Goal: Information Seeking & Learning: Learn about a topic

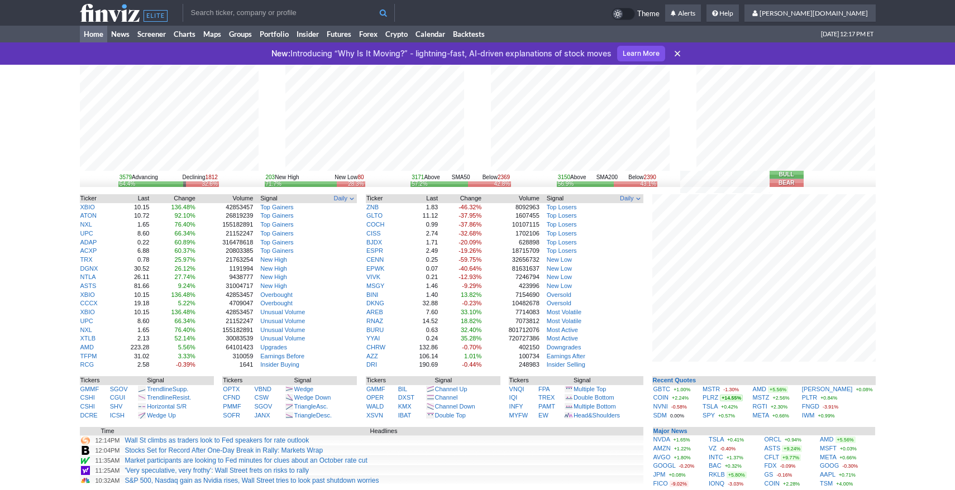
click at [678, 53] on use at bounding box center [677, 54] width 6 height 6
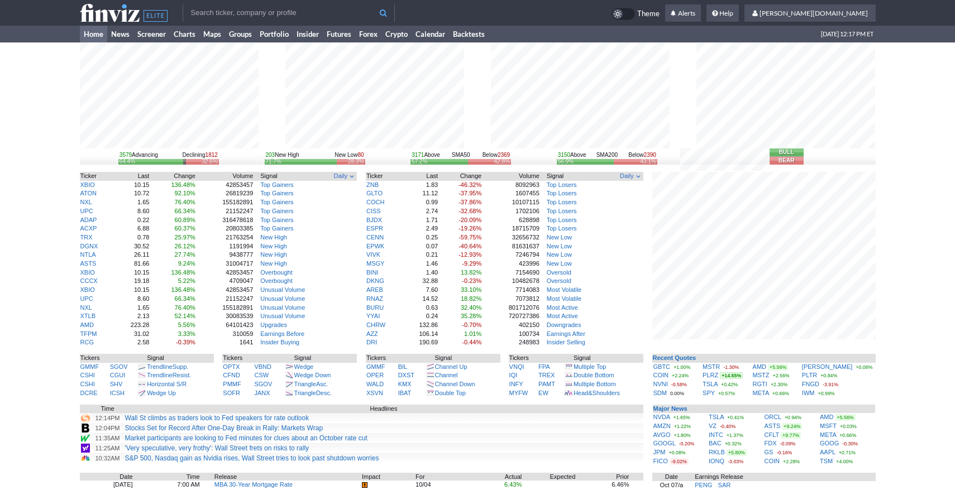
click at [345, 22] on tr "Theme Alerts Help" at bounding box center [478, 13] width 796 height 26
click at [349, 6] on input "text" at bounding box center [289, 13] width 212 height 18
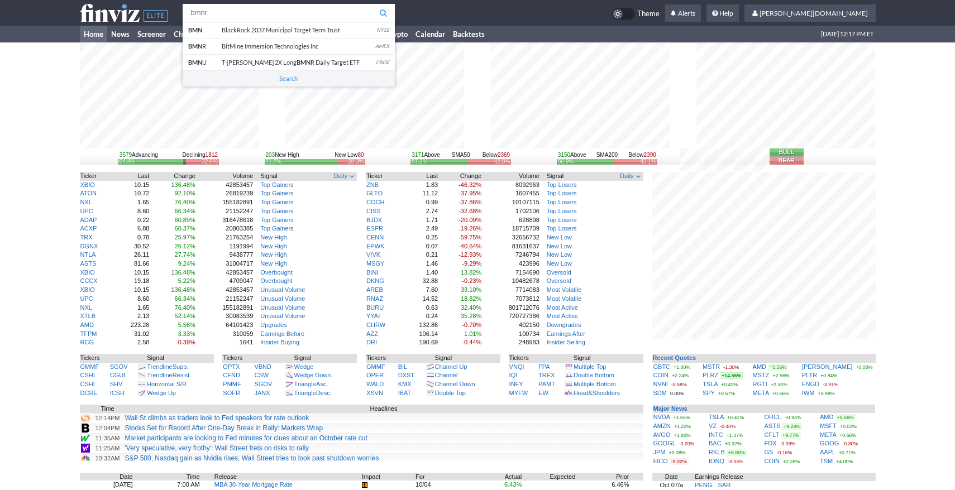
type input "bmnr"
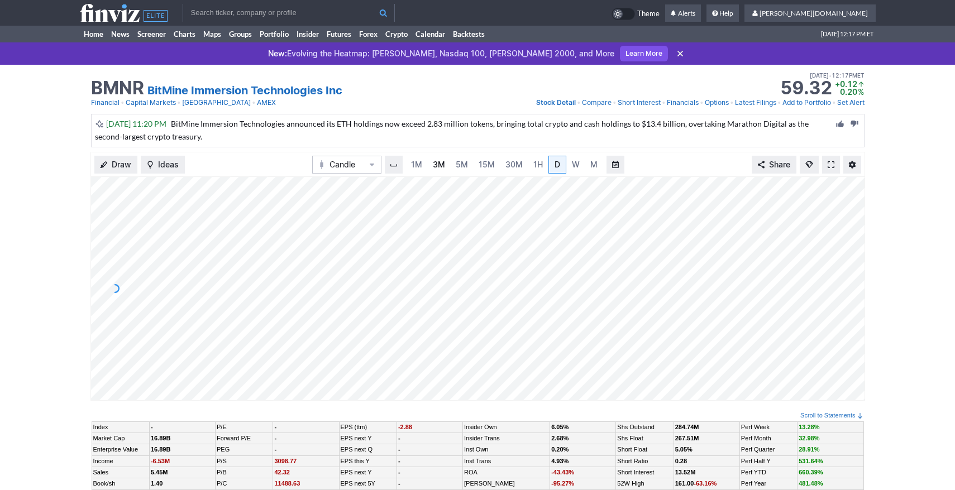
click at [433, 166] on span "3M" at bounding box center [439, 164] width 12 height 9
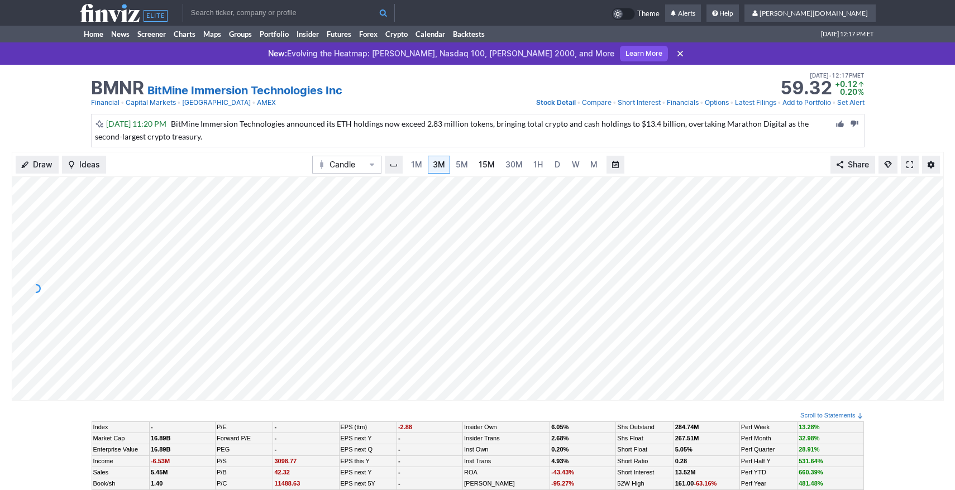
click at [484, 164] on span "15M" at bounding box center [486, 164] width 16 height 9
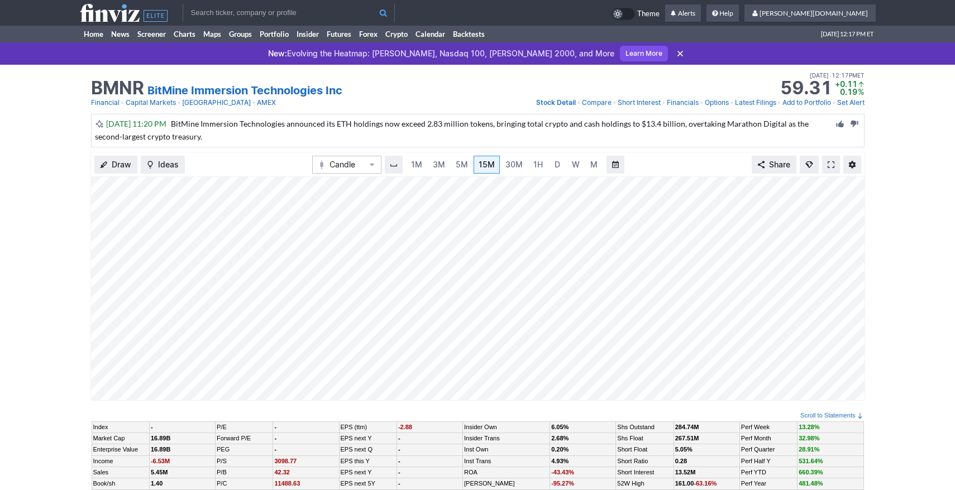
click at [320, 15] on input "text" at bounding box center [289, 13] width 212 height 18
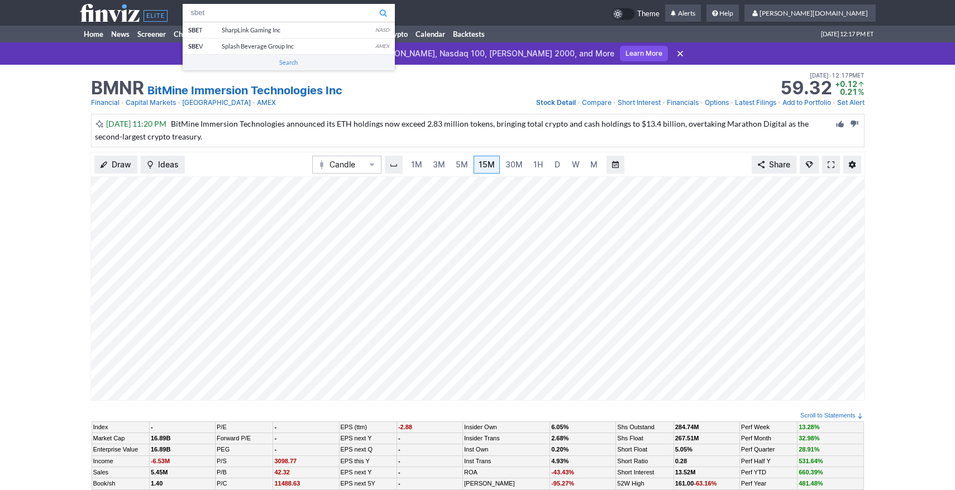
type input "sbet"
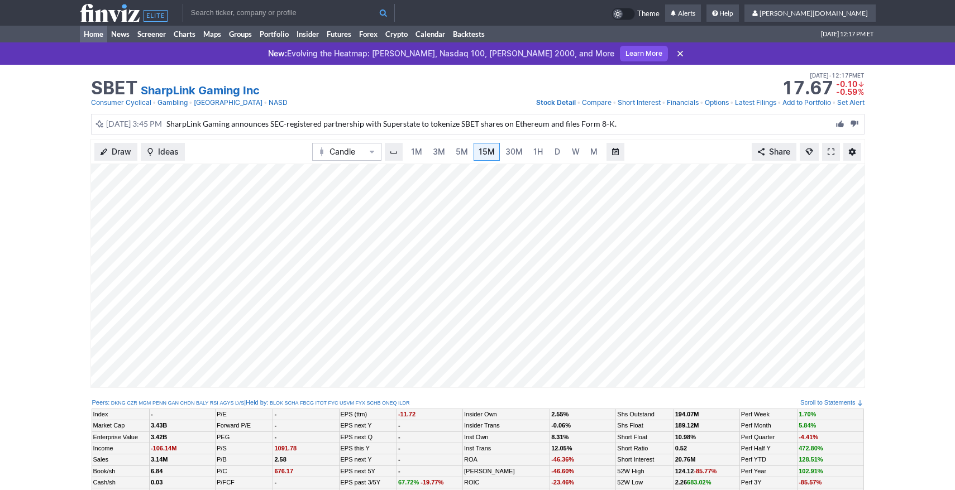
click at [93, 33] on link "Home" at bounding box center [93, 34] width 27 height 17
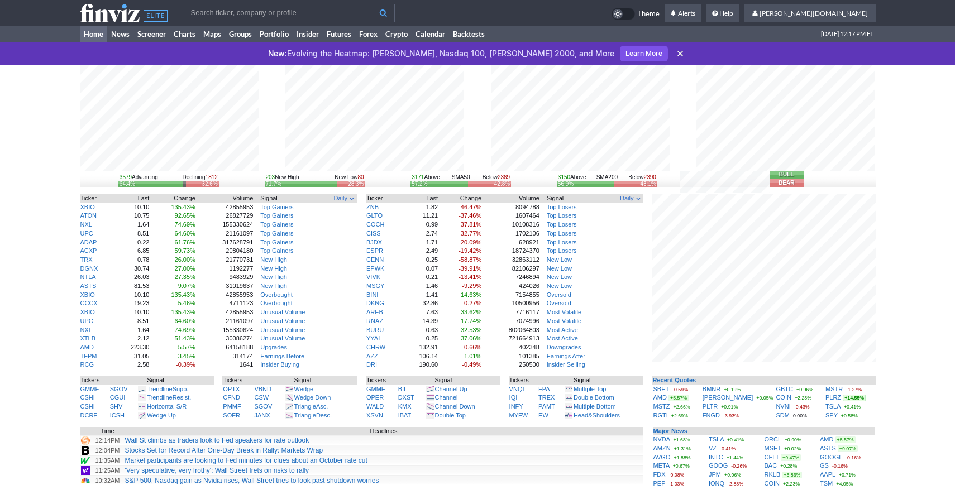
click at [674, 55] on icon at bounding box center [679, 53] width 11 height 11
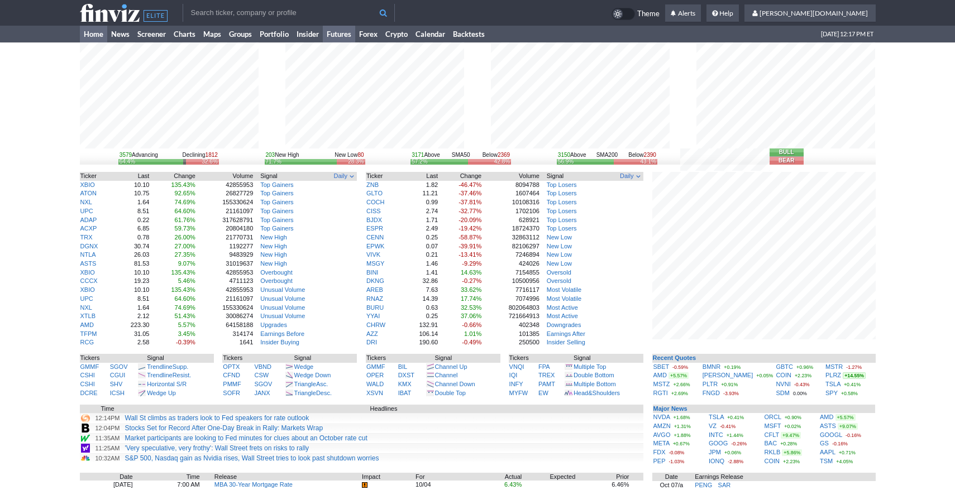
click at [345, 37] on link "Futures" at bounding box center [339, 34] width 32 height 17
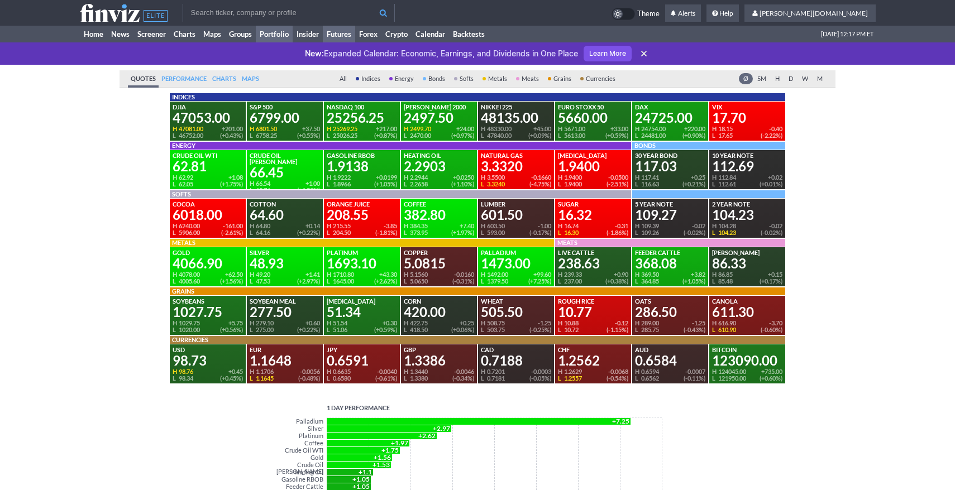
click at [266, 37] on link "Portfolio" at bounding box center [274, 34] width 37 height 17
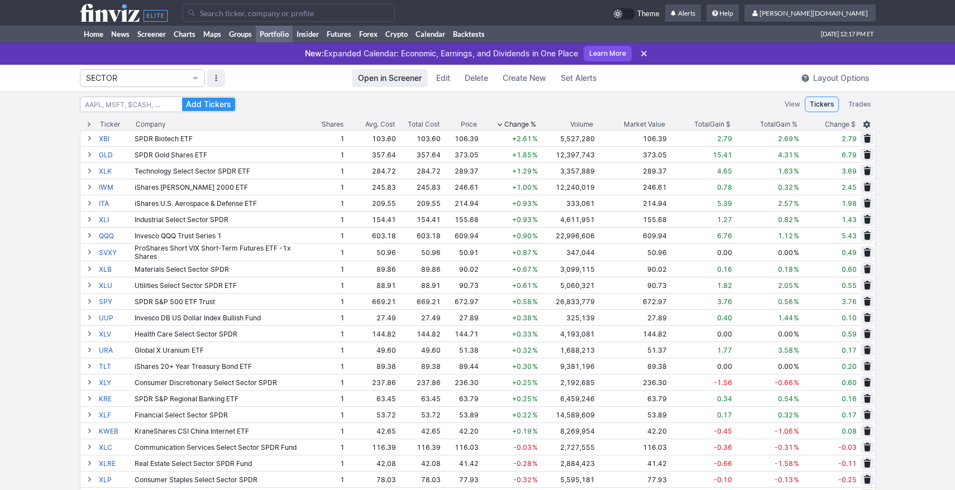
click at [647, 58] on icon at bounding box center [643, 53] width 11 height 11
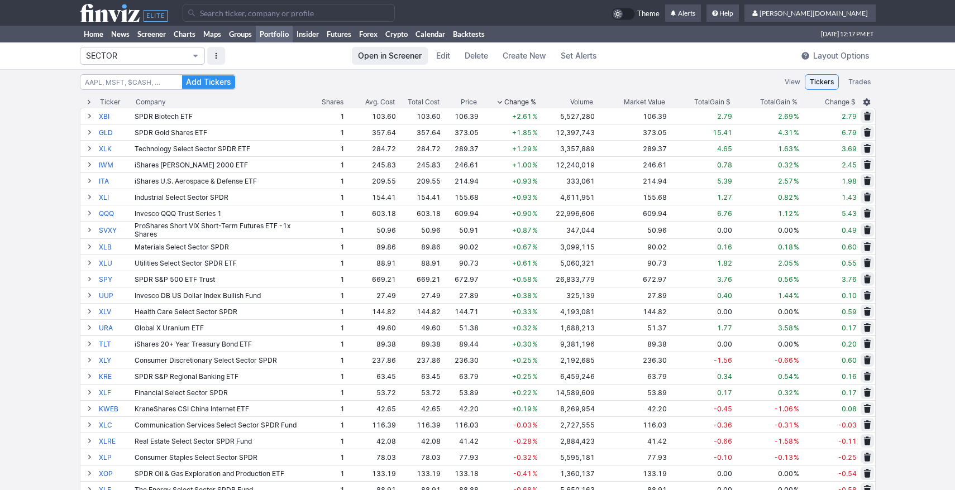
click at [190, 54] on button "SECTOR" at bounding box center [142, 56] width 125 height 18
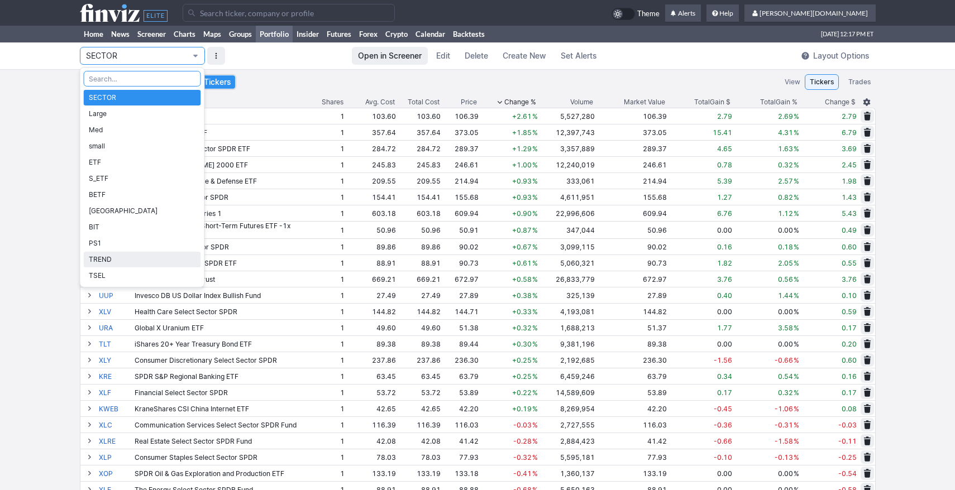
click at [140, 257] on span "TREND" at bounding box center [142, 259] width 107 height 11
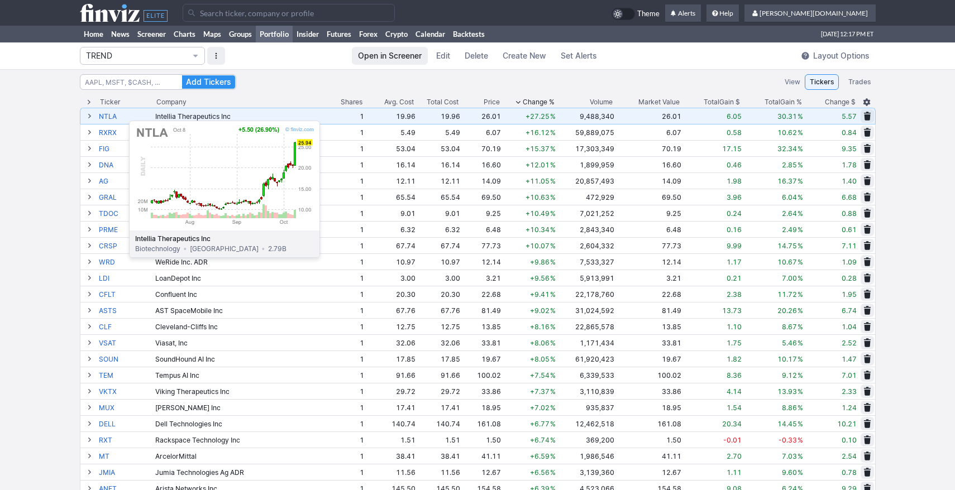
click at [101, 115] on link "NTLA" at bounding box center [126, 116] width 54 height 16
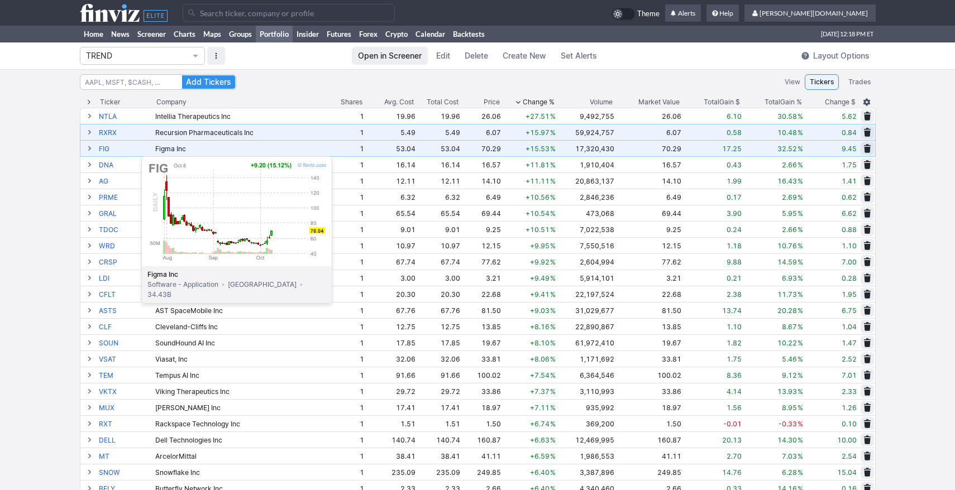
click at [113, 151] on link "FIG" at bounding box center [126, 149] width 54 height 16
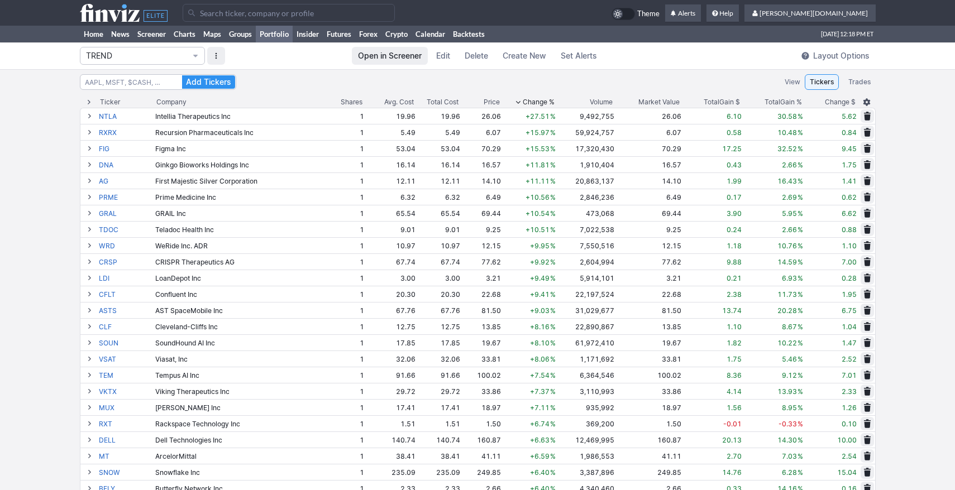
click at [297, 18] on input "Search" at bounding box center [289, 13] width 212 height 18
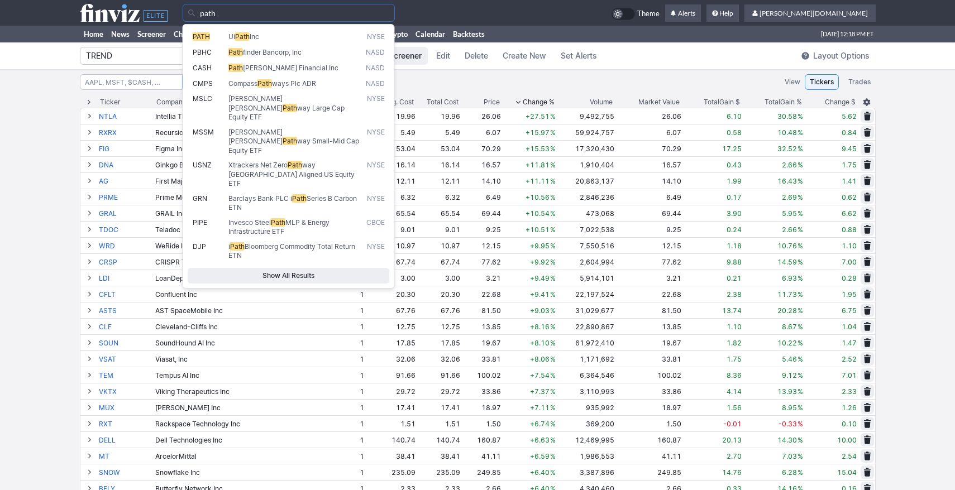
type input "path"
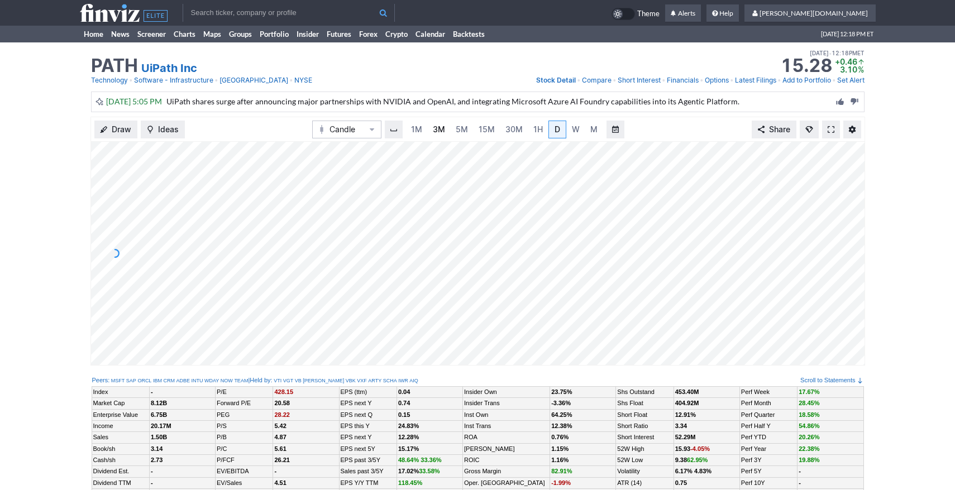
click at [433, 128] on span "3M" at bounding box center [439, 129] width 12 height 9
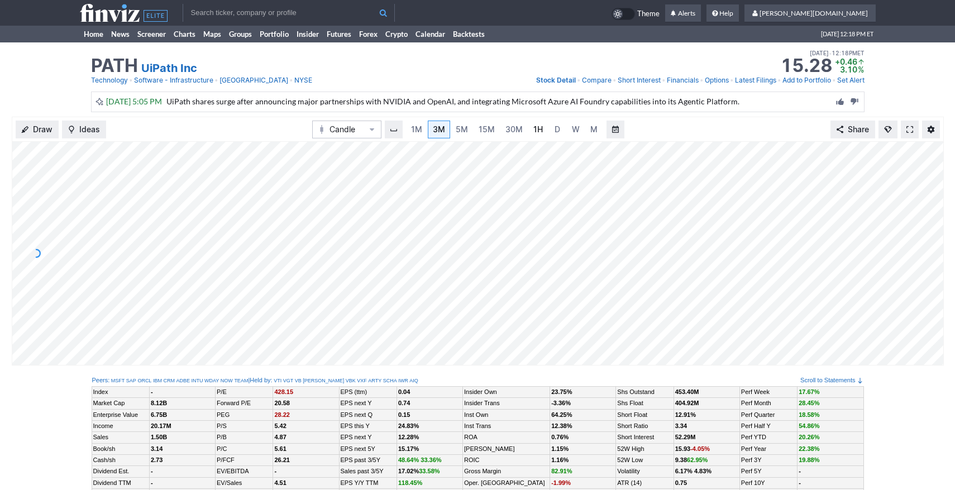
click at [537, 137] on link "1H" at bounding box center [538, 130] width 20 height 18
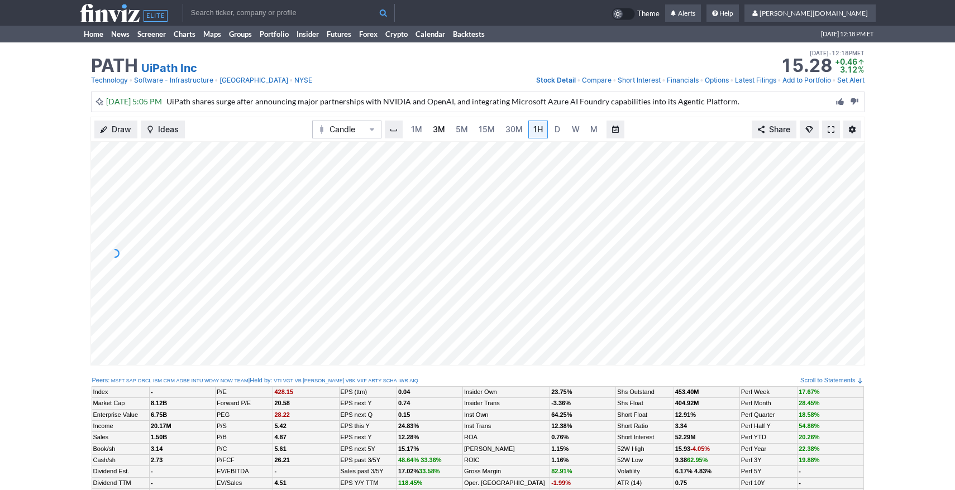
click at [446, 127] on link "3M" at bounding box center [439, 130] width 22 height 18
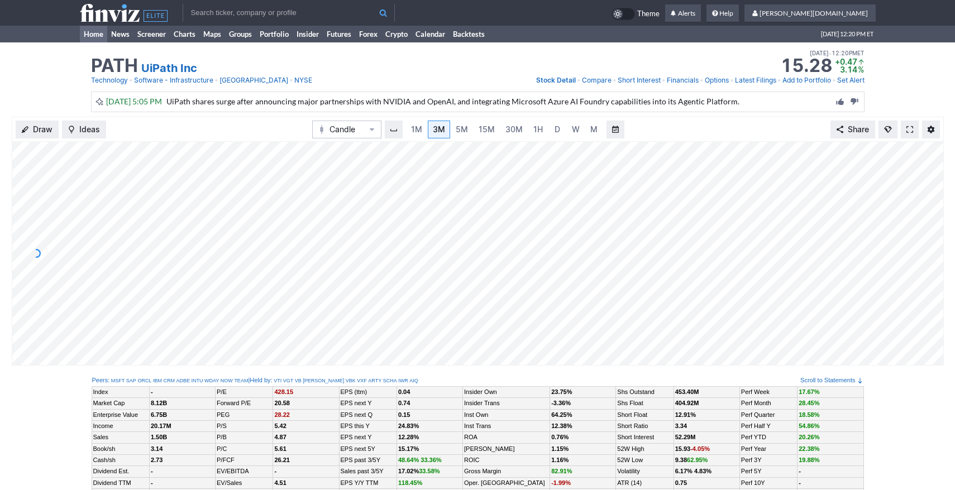
click at [90, 35] on link "Home" at bounding box center [93, 34] width 27 height 17
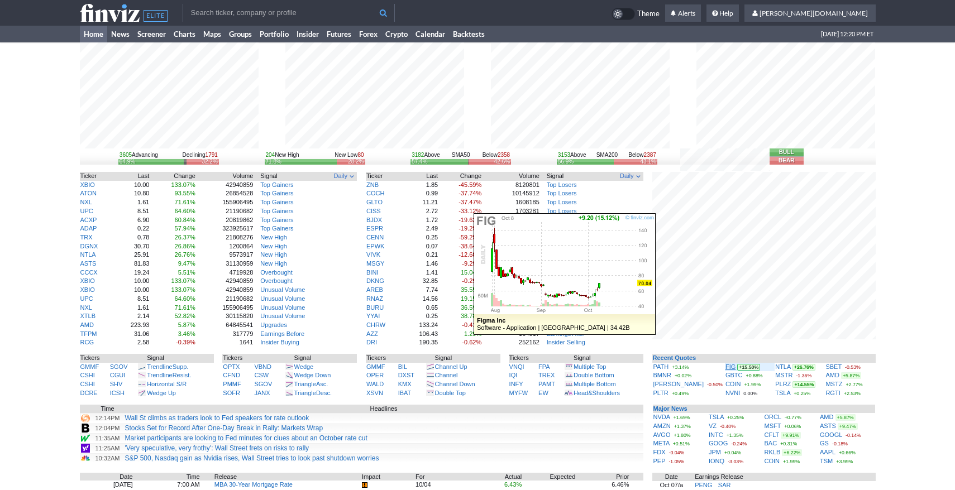
click at [725, 367] on link "FIG" at bounding box center [730, 366] width 10 height 7
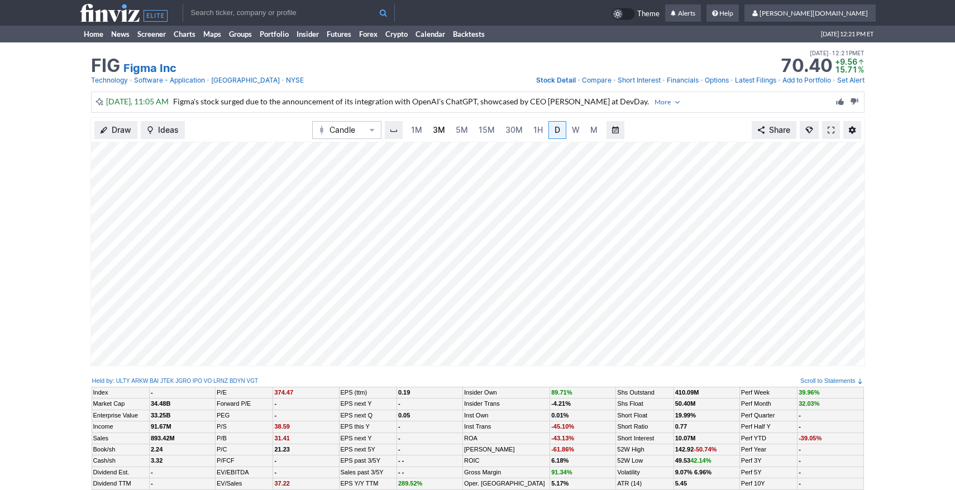
click at [440, 123] on link "3M" at bounding box center [439, 130] width 22 height 18
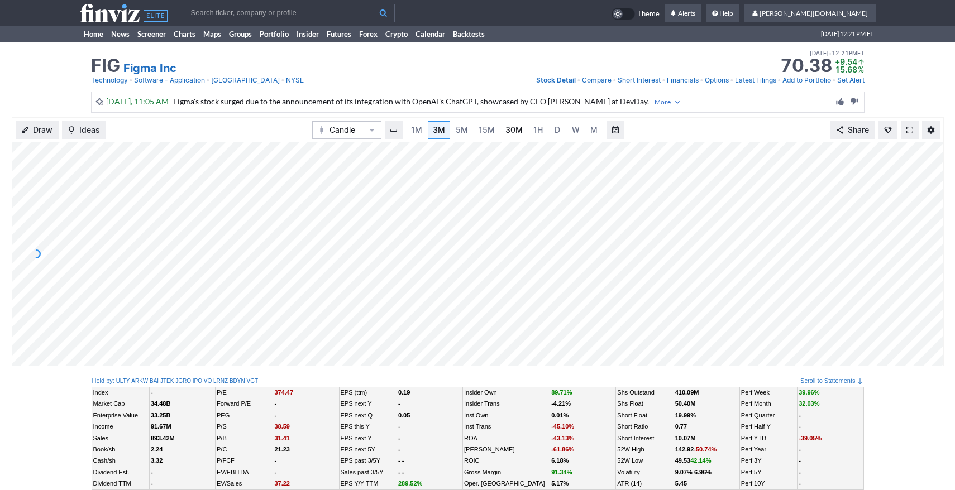
click at [511, 132] on span "30M" at bounding box center [513, 129] width 17 height 9
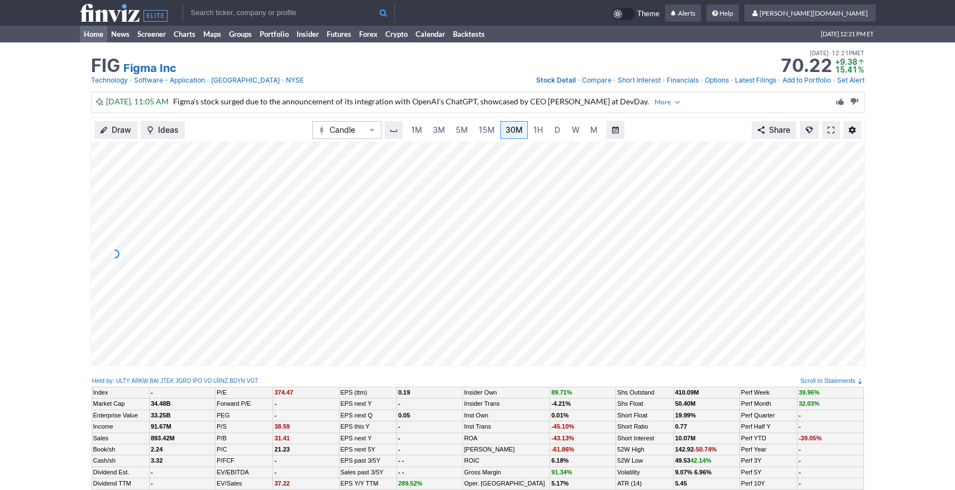
click at [96, 36] on link "Home" at bounding box center [93, 34] width 27 height 17
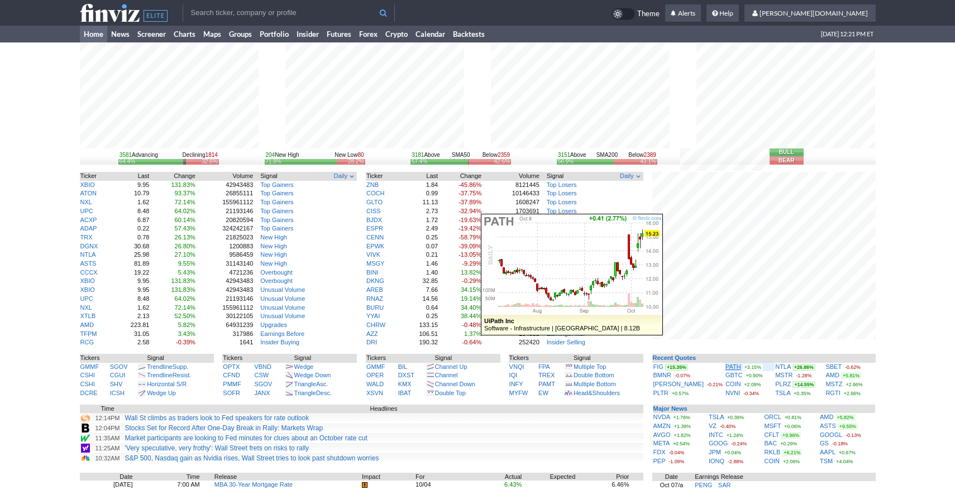
click at [725, 367] on link "PATH" at bounding box center [733, 366] width 16 height 7
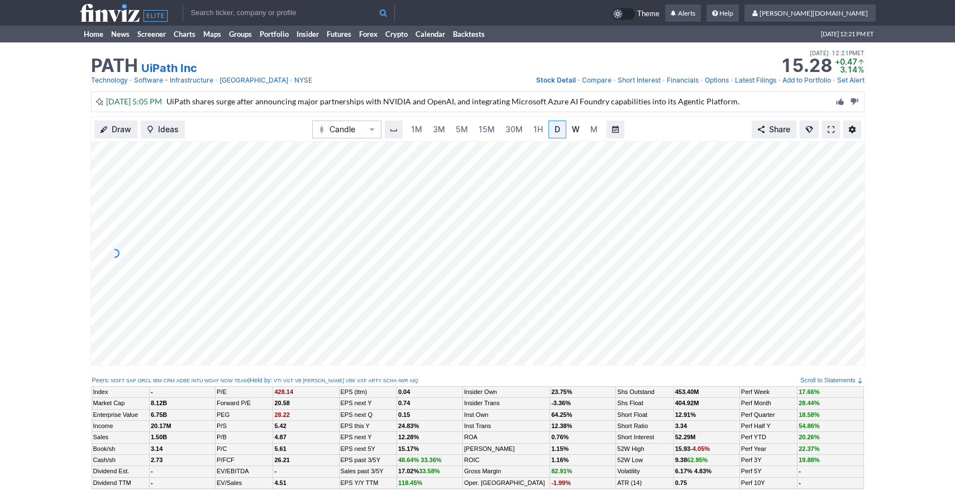
click at [573, 128] on span "W" at bounding box center [576, 129] width 8 height 9
click at [458, 125] on span "5M" at bounding box center [462, 129] width 12 height 9
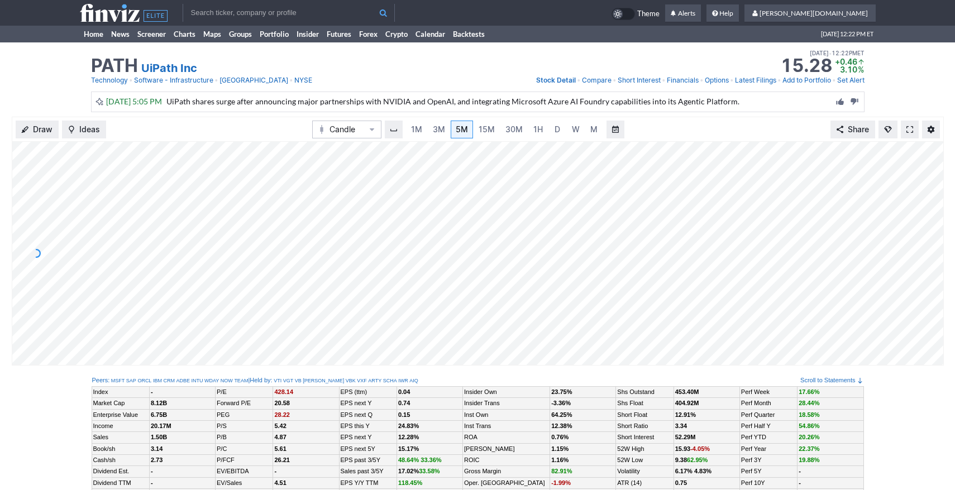
click at [520, 120] on div "1M 3M 5M 15M 30M 1H D W M" at bounding box center [504, 129] width 199 height 20
click at [518, 131] on span "30M" at bounding box center [513, 129] width 17 height 9
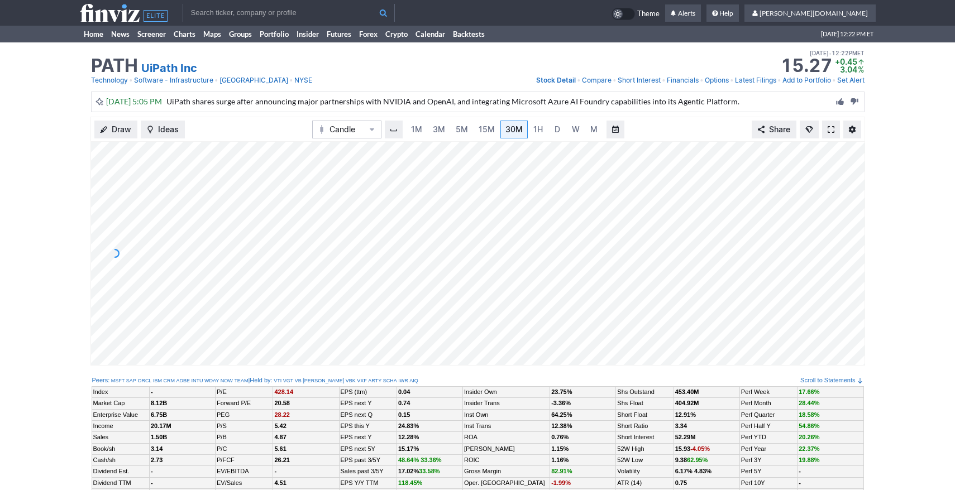
click at [828, 122] on link at bounding box center [831, 130] width 18 height 18
click at [433, 131] on span "3M" at bounding box center [439, 129] width 12 height 9
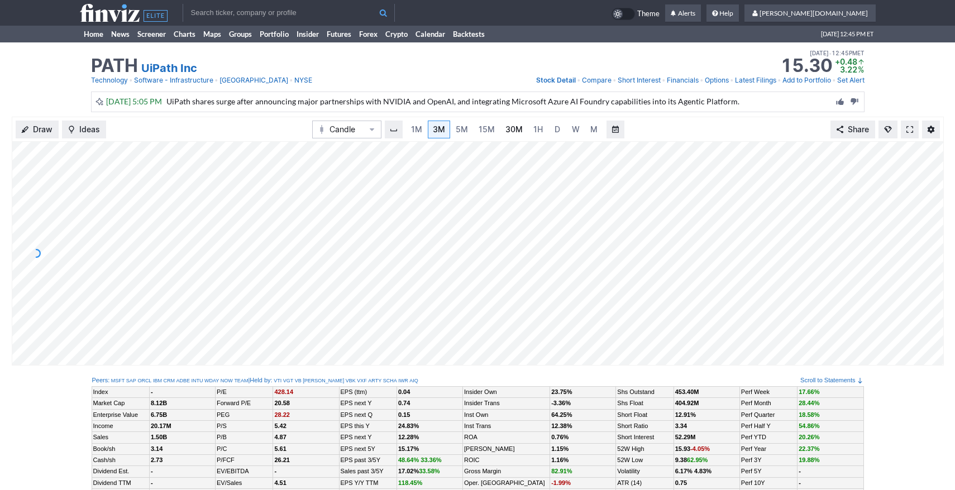
click at [507, 133] on span "30M" at bounding box center [513, 129] width 17 height 9
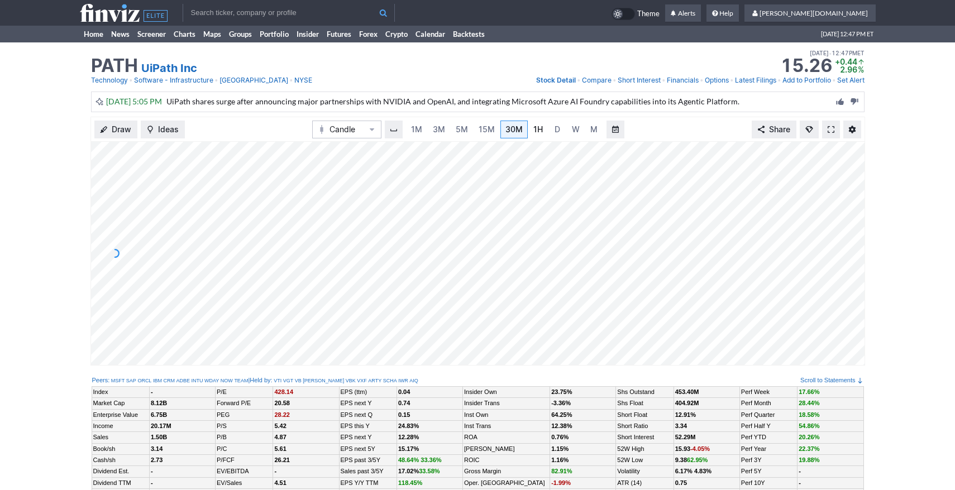
click at [545, 130] on link "1H" at bounding box center [538, 130] width 20 height 18
click at [572, 129] on span "W" at bounding box center [576, 129] width 8 height 9
click at [213, 16] on input "text" at bounding box center [289, 13] width 212 height 18
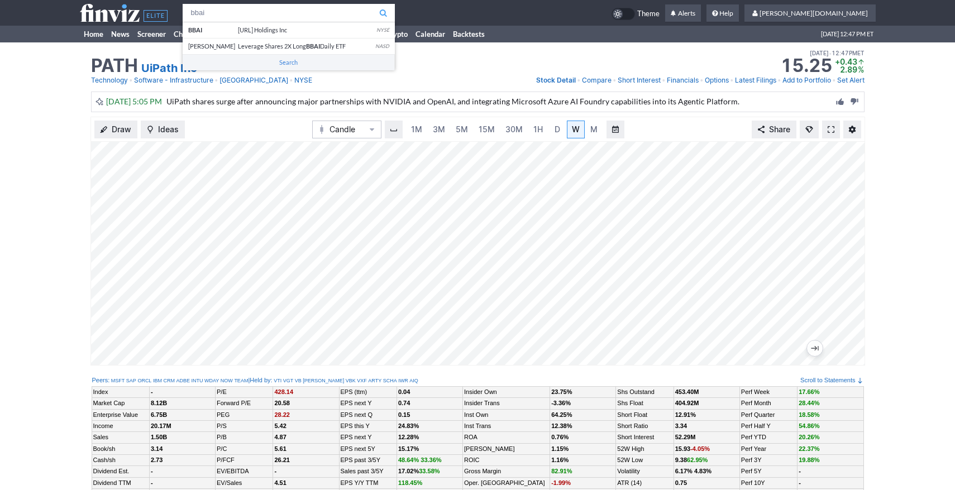
type input "bbai"
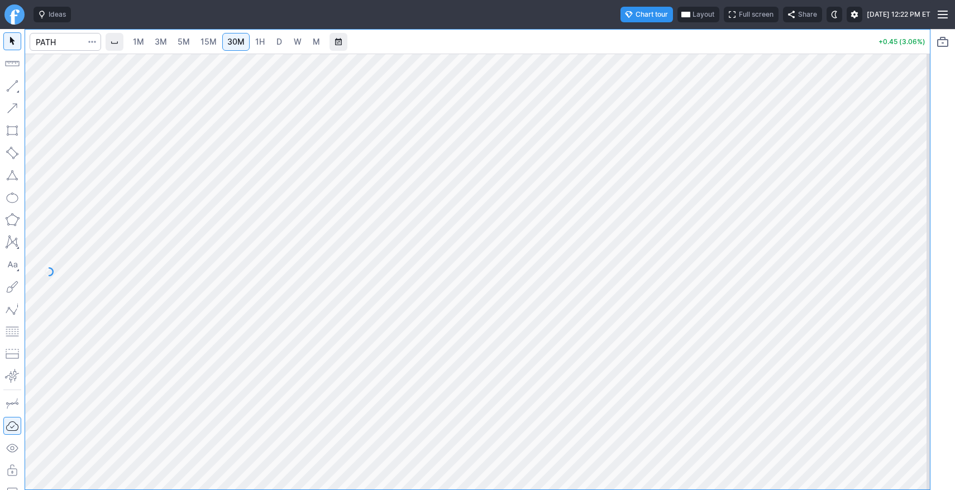
click at [282, 46] on span "D" at bounding box center [279, 41] width 6 height 9
click at [300, 42] on span "W" at bounding box center [298, 41] width 8 height 9
click at [258, 47] on span "1H" at bounding box center [259, 41] width 9 height 11
click at [185, 46] on span "5M" at bounding box center [184, 41] width 12 height 9
click at [248, 46] on link "30M" at bounding box center [235, 42] width 27 height 18
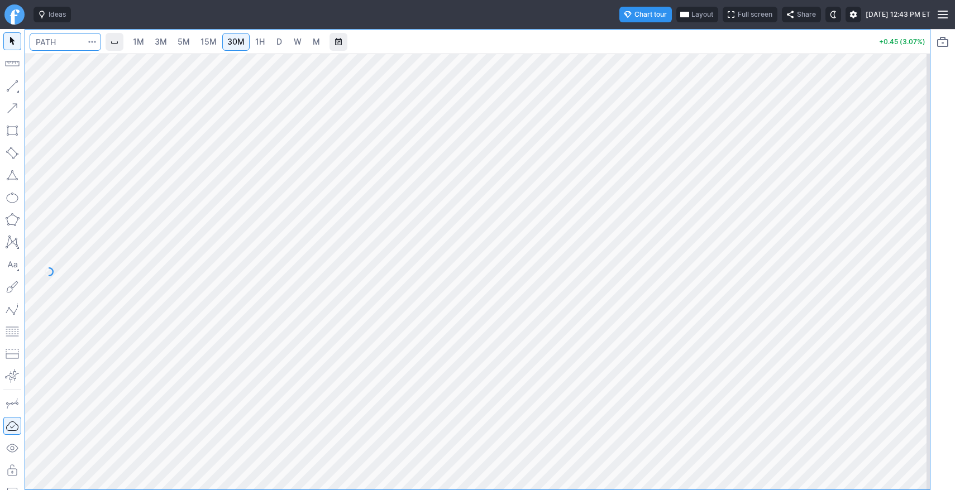
click at [69, 40] on input "Search" at bounding box center [65, 42] width 71 height 18
type input "bmnr"
click at [181, 45] on span "5M" at bounding box center [184, 41] width 12 height 9
click at [68, 44] on input "Search" at bounding box center [65, 42] width 71 height 18
type input "sbet"
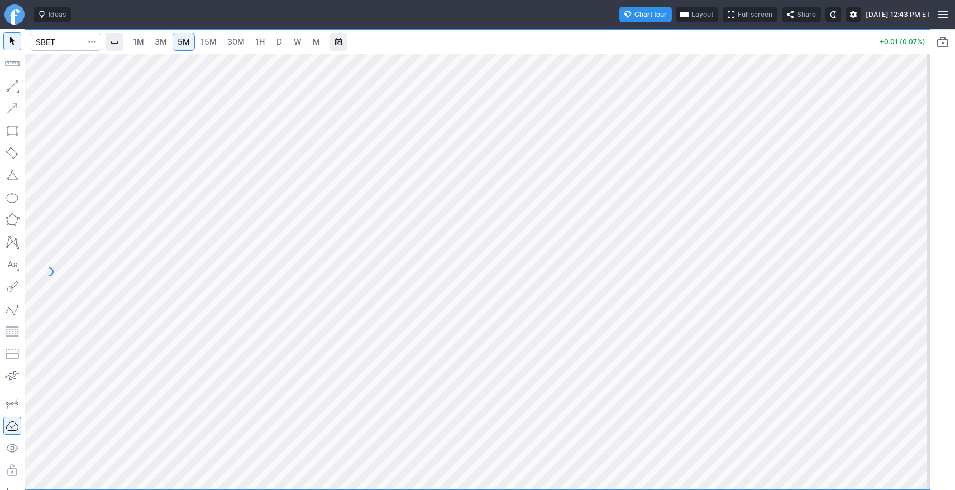
click at [237, 40] on span "30M" at bounding box center [235, 41] width 17 height 9
click at [272, 42] on link "D" at bounding box center [279, 42] width 18 height 18
click at [46, 40] on input "Search" at bounding box center [65, 42] width 71 height 18
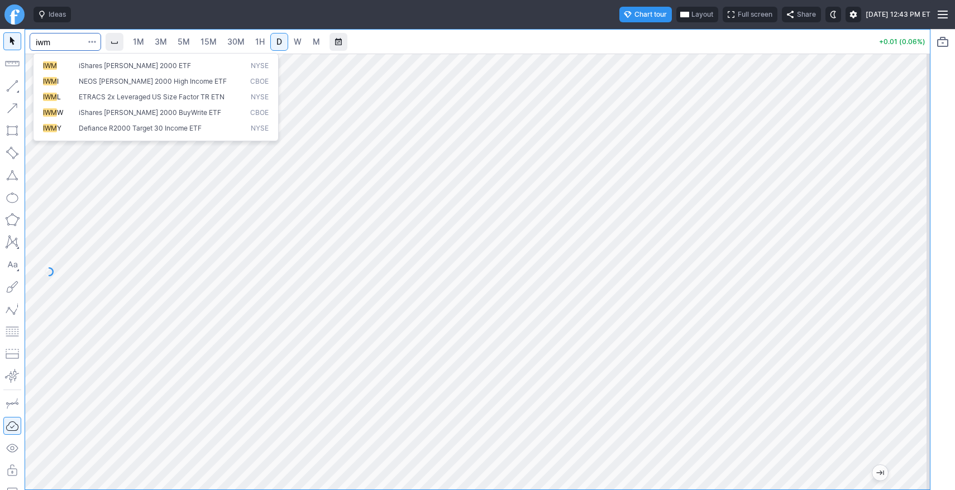
type input "iwm"
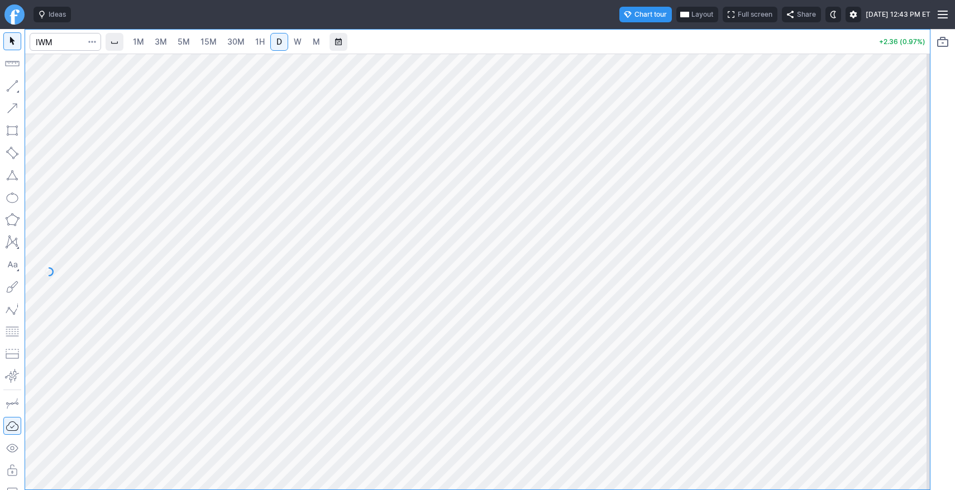
click at [722, 18] on button "Full screen" at bounding box center [749, 15] width 55 height 16
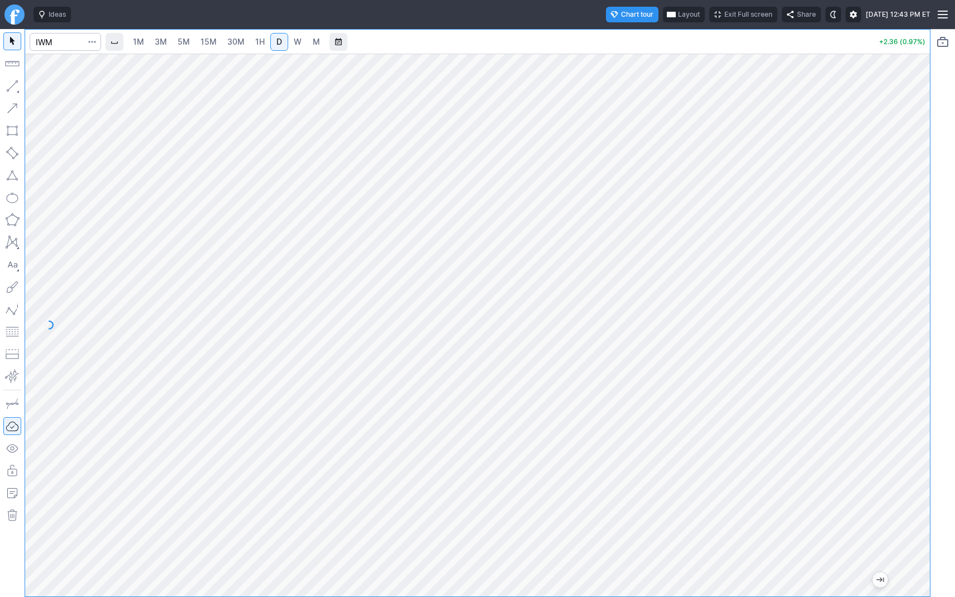
drag, startPoint x: 918, startPoint y: 148, endPoint x: 909, endPoint y: 270, distance: 122.6
click at [909, 270] on div at bounding box center [917, 322] width 23 height 515
click at [43, 40] on input "Search" at bounding box center [65, 42] width 71 height 18
type input "fig"
click at [257, 42] on span "1H" at bounding box center [259, 41] width 9 height 9
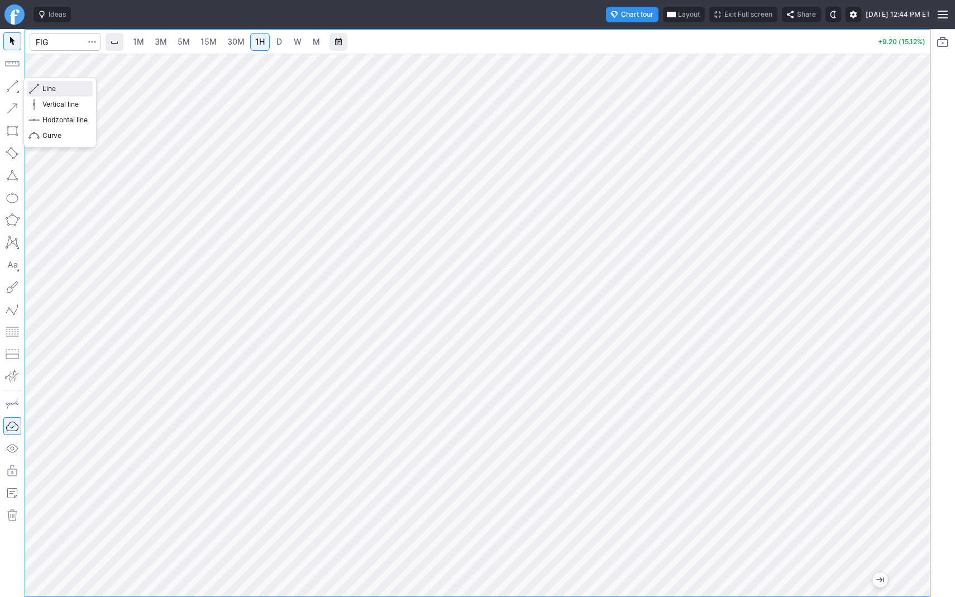
click at [38, 88] on span "button" at bounding box center [35, 89] width 7 height 16
click at [44, 83] on span "Line" at bounding box center [64, 88] width 45 height 11
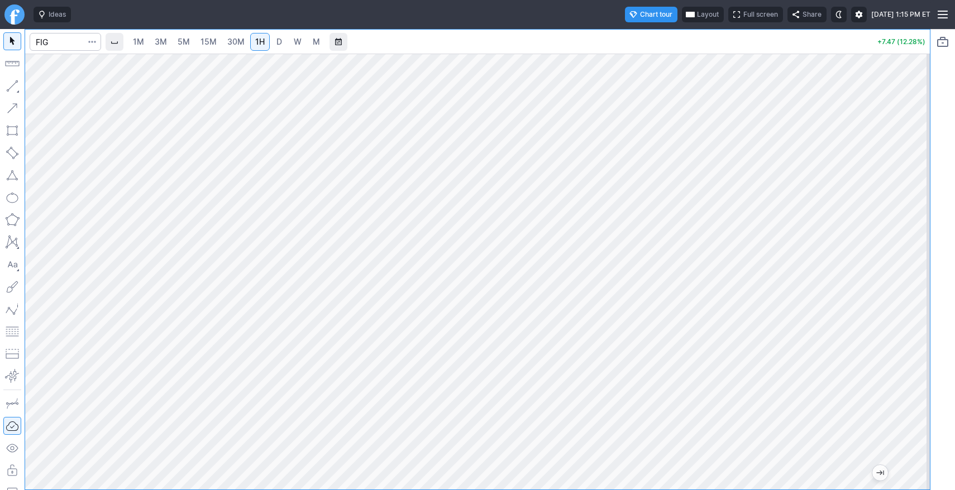
click at [19, 18] on link "Finviz.com" at bounding box center [14, 14] width 20 height 20
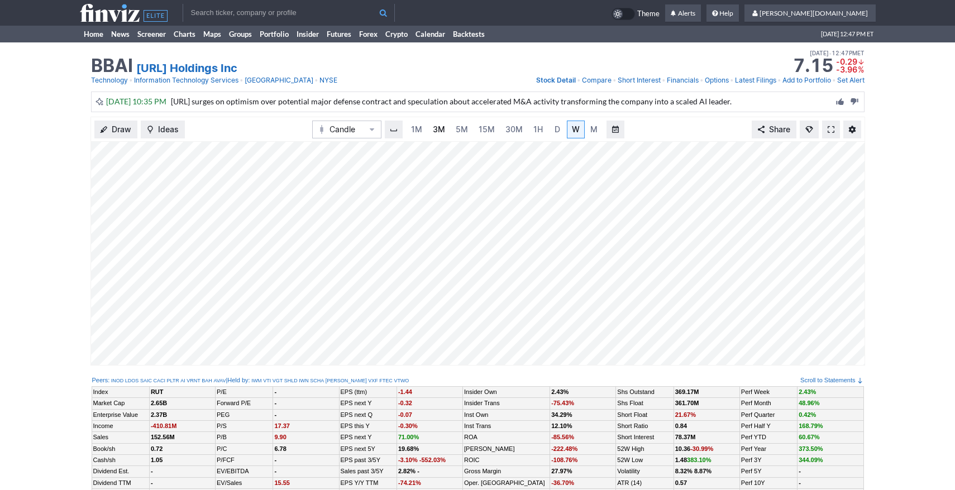
click at [430, 128] on link "3M" at bounding box center [439, 130] width 22 height 18
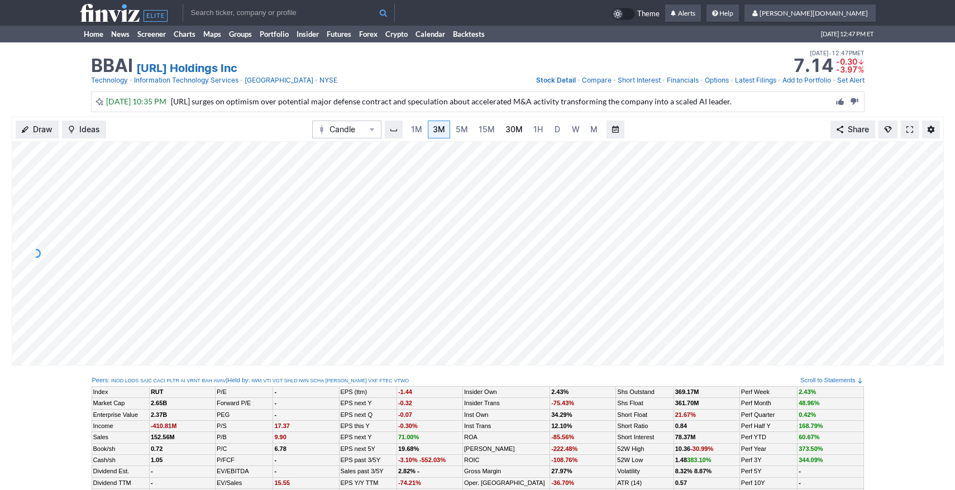
click at [505, 129] on span "30M" at bounding box center [513, 129] width 17 height 9
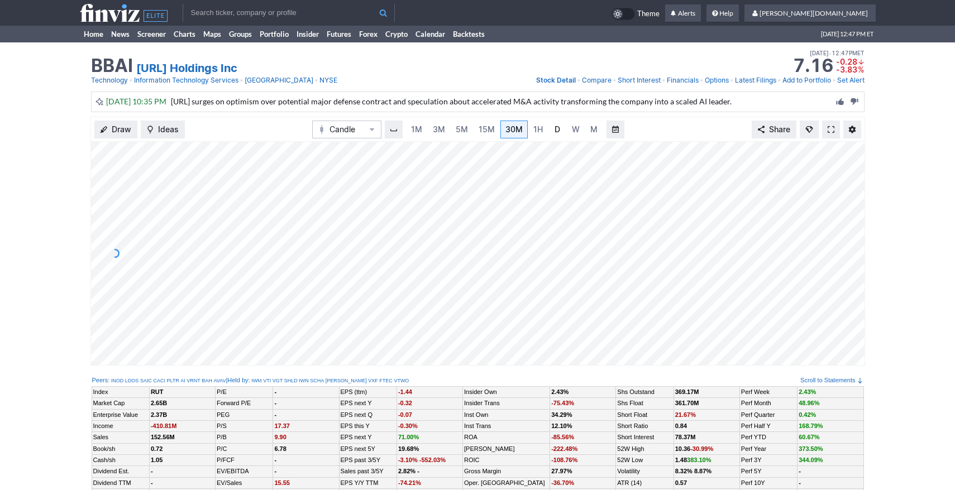
click at [557, 133] on span "D" at bounding box center [557, 129] width 6 height 9
click at [580, 132] on link "W" at bounding box center [576, 130] width 18 height 18
click at [272, 16] on input "text" at bounding box center [289, 13] width 212 height 18
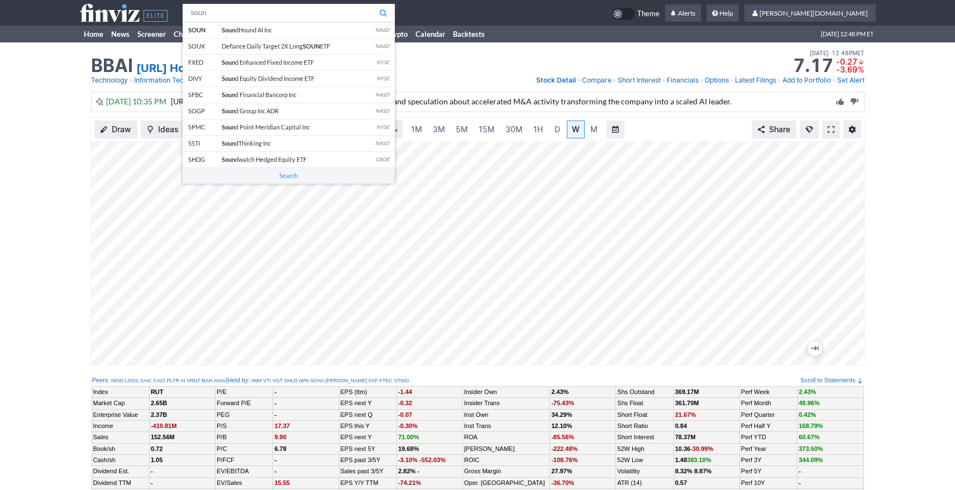
type input "soun"
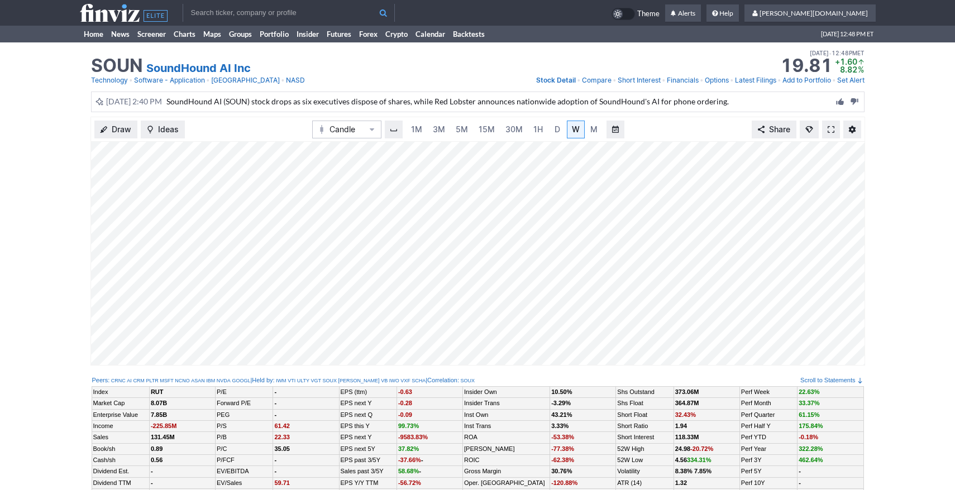
click at [244, 19] on input "text" at bounding box center [289, 13] width 212 height 18
click at [104, 36] on link "Home" at bounding box center [93, 34] width 27 height 17
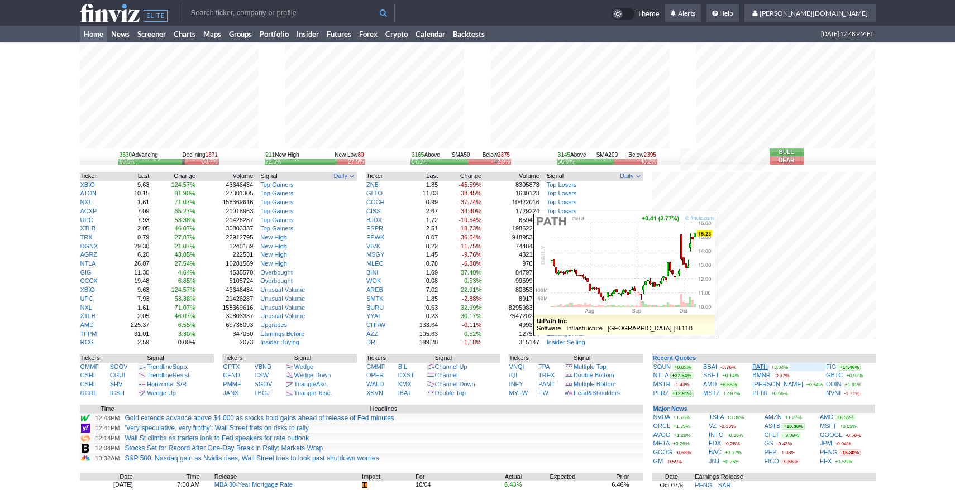
click at [768, 367] on link "PATH" at bounding box center [760, 366] width 16 height 7
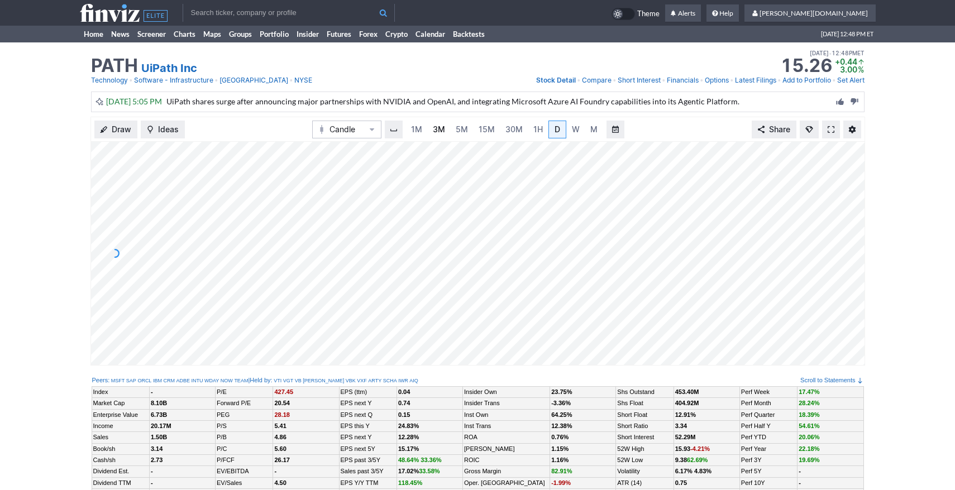
click at [434, 127] on span "3M" at bounding box center [439, 129] width 12 height 9
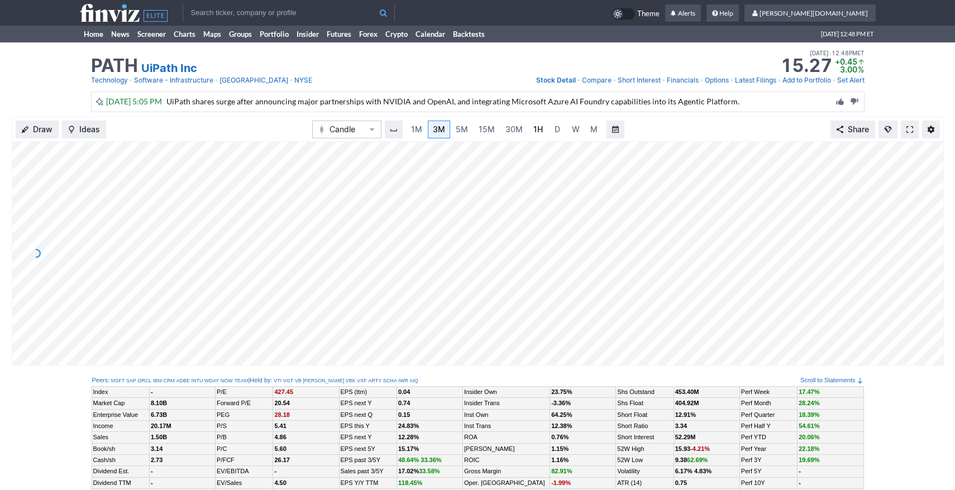
click at [528, 131] on link "1H" at bounding box center [538, 130] width 20 height 18
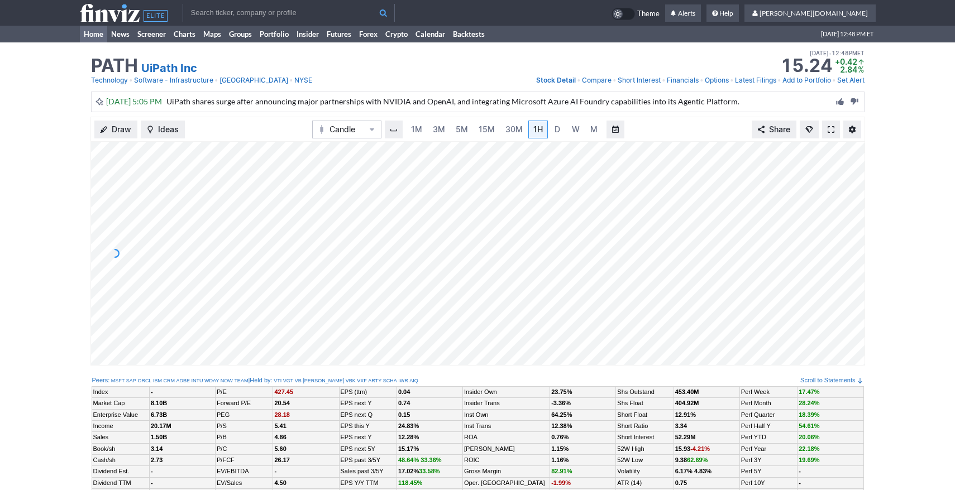
click at [86, 29] on link "Home" at bounding box center [93, 34] width 27 height 17
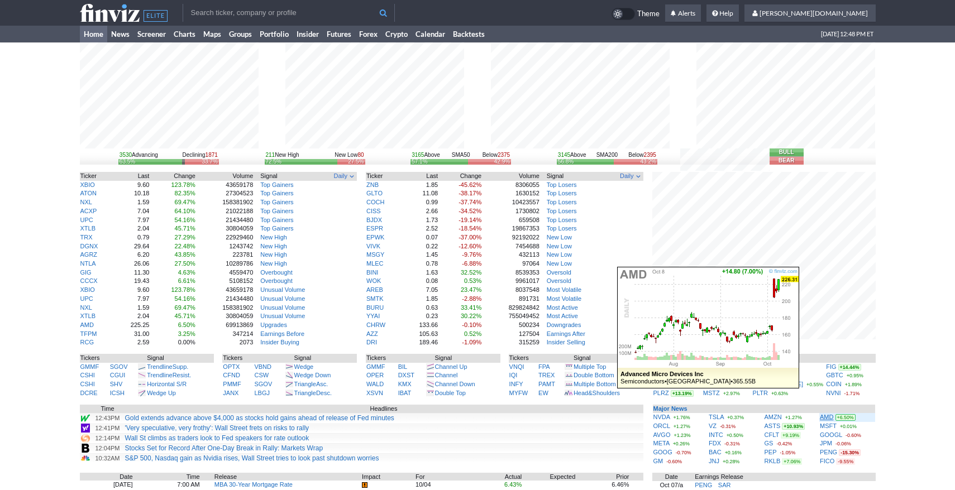
click at [823, 420] on link "AMD" at bounding box center [826, 417] width 13 height 7
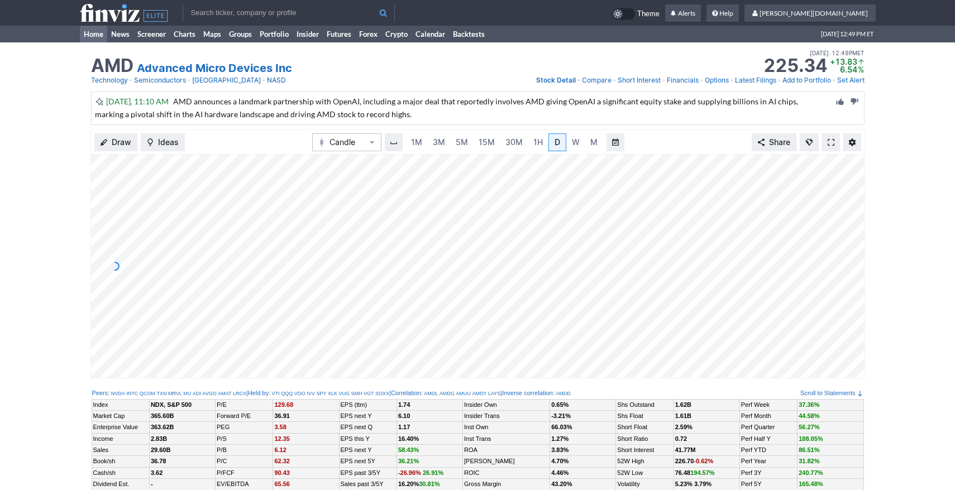
click at [90, 28] on link "Home" at bounding box center [93, 34] width 27 height 17
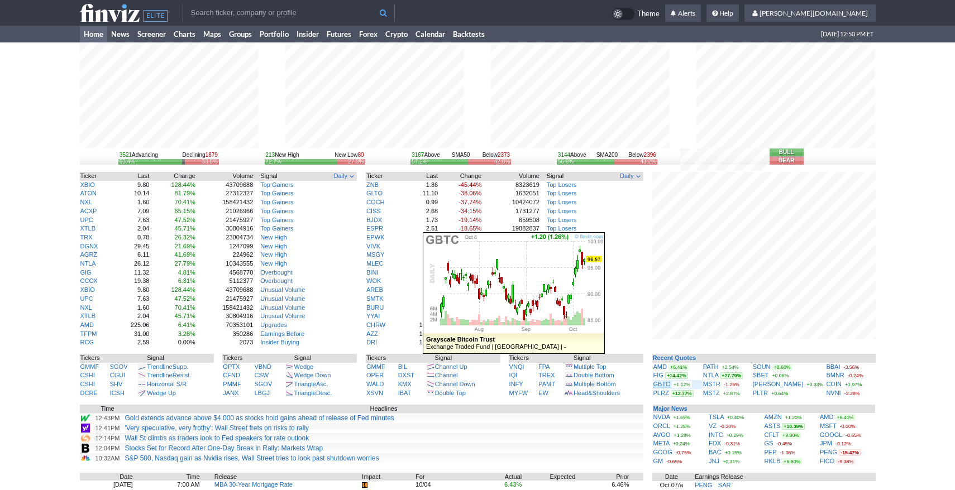
click at [662, 386] on link "GBTC" at bounding box center [661, 384] width 17 height 7
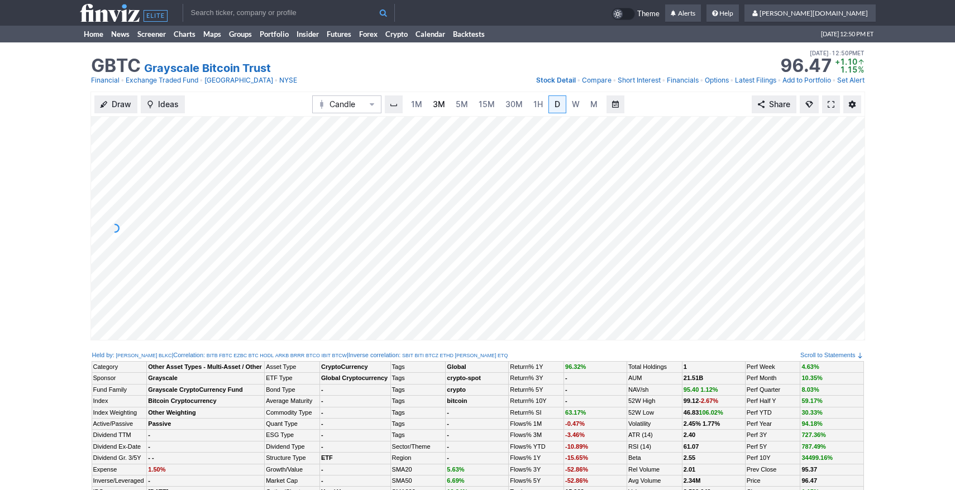
click at [435, 99] on span "3M" at bounding box center [439, 103] width 12 height 9
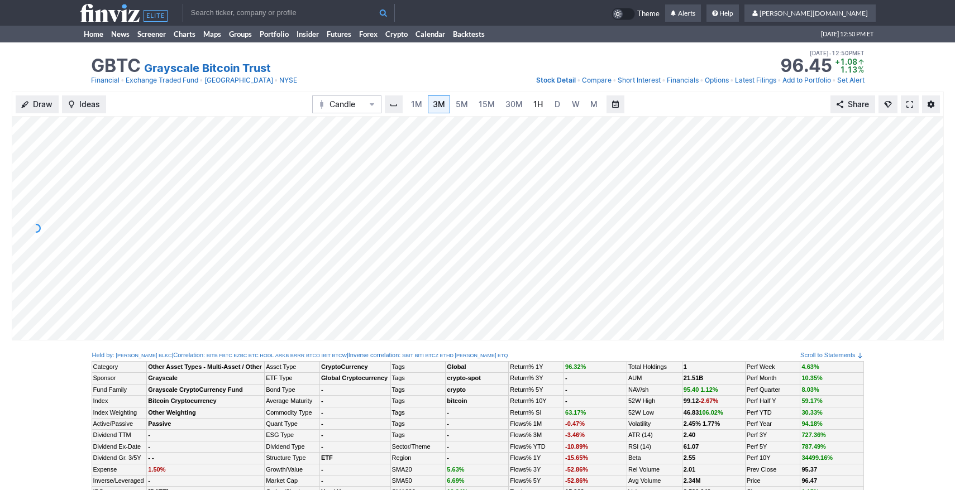
click at [534, 102] on span "1H" at bounding box center [537, 103] width 9 height 9
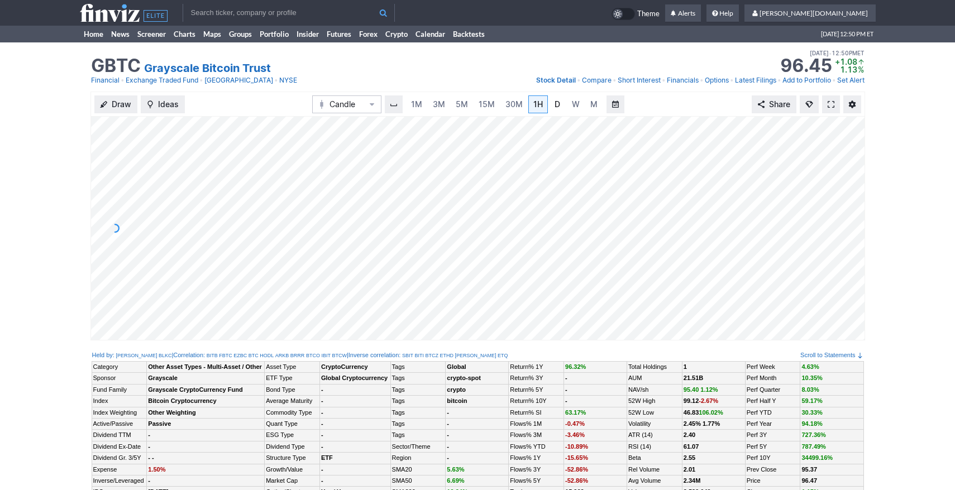
click at [555, 103] on span "D" at bounding box center [557, 103] width 6 height 9
click at [578, 103] on link "W" at bounding box center [576, 104] width 18 height 18
click at [233, 13] on input "text" at bounding box center [289, 13] width 212 height 18
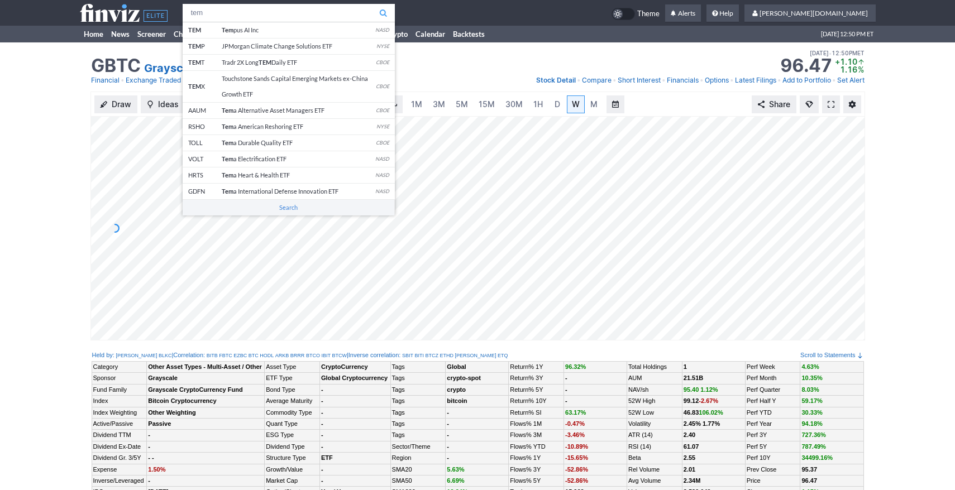
type input "tem"
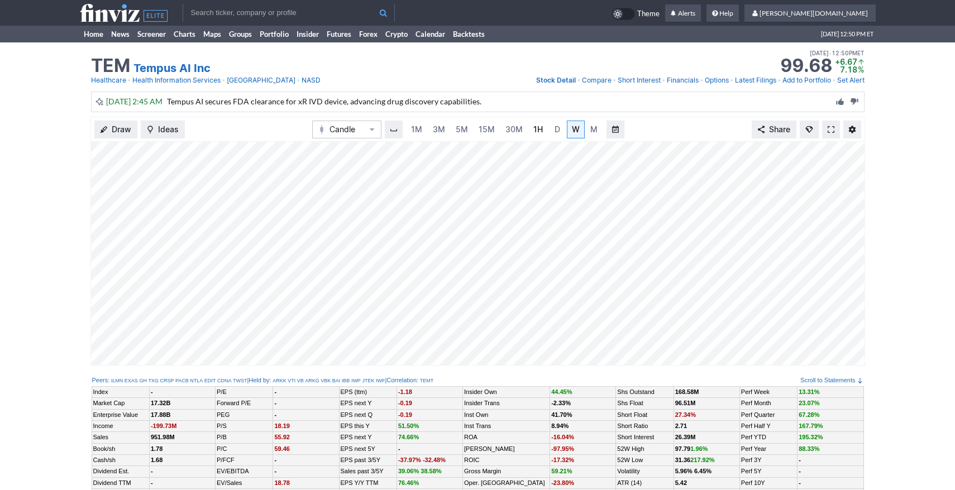
click at [535, 132] on span "1H" at bounding box center [537, 129] width 9 height 9
click at [333, 12] on input "text" at bounding box center [289, 13] width 212 height 18
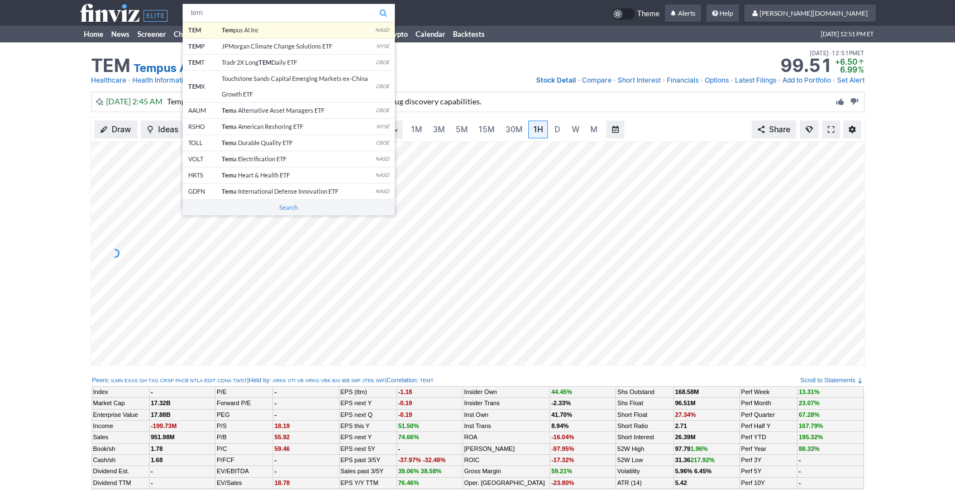
type input "tem"
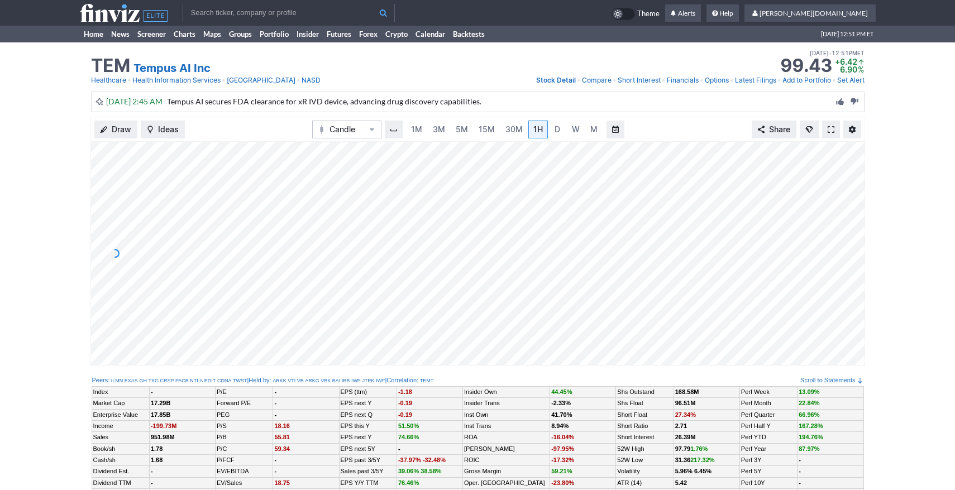
click at [307, 24] on tr "Theme Alerts Help" at bounding box center [478, 13] width 796 height 26
click at [314, 12] on input "text" at bounding box center [289, 13] width 212 height 18
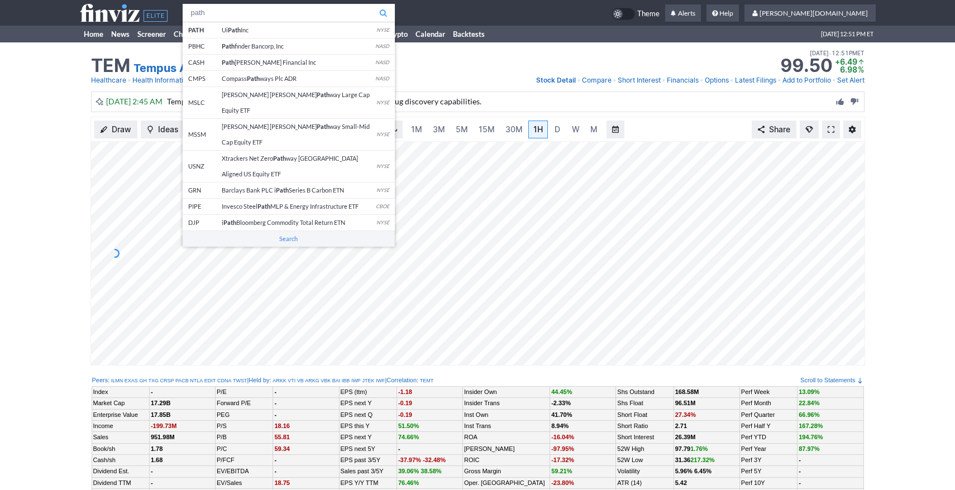
type input "path"
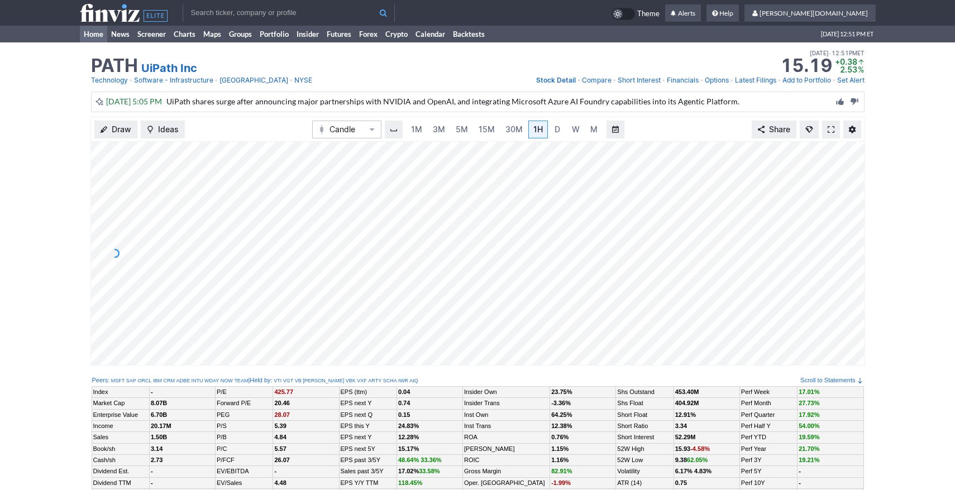
click at [87, 31] on link "Home" at bounding box center [93, 34] width 27 height 17
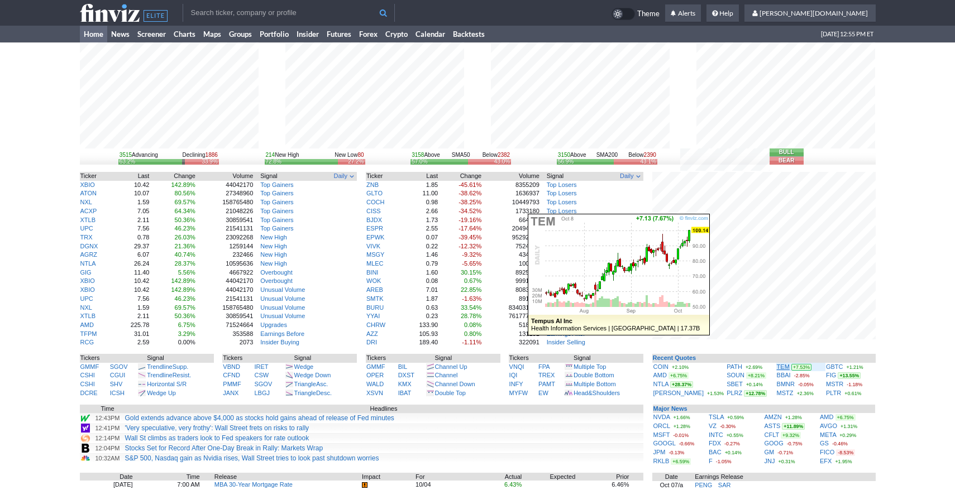
click at [777, 367] on link "TEM" at bounding box center [783, 366] width 13 height 7
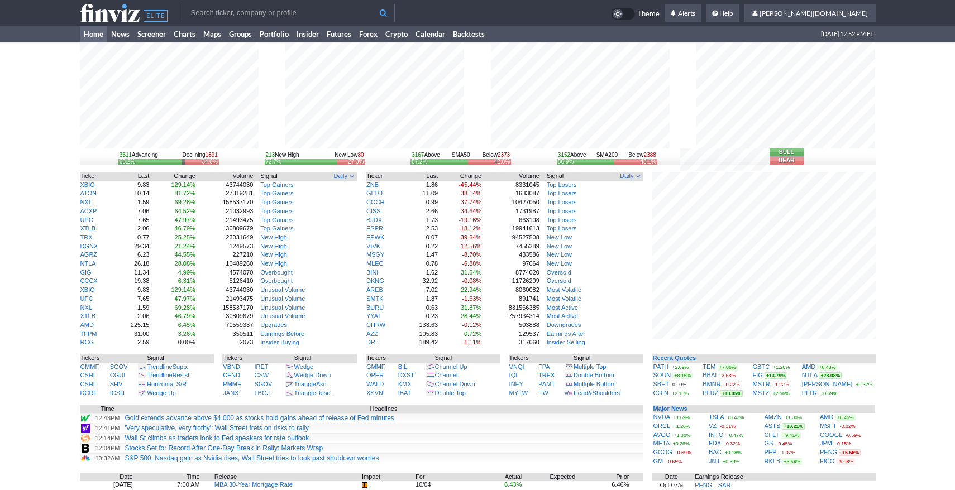
click at [222, 13] on input "text" at bounding box center [289, 13] width 212 height 18
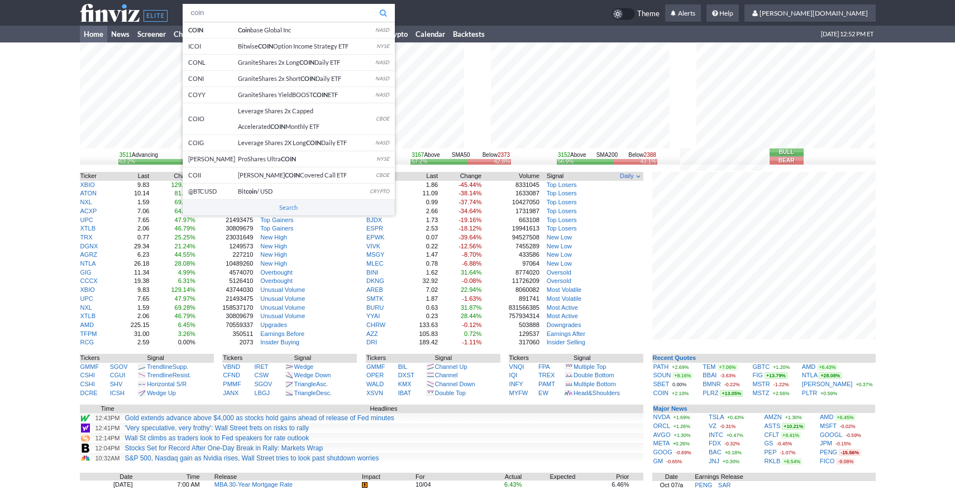
type input "coin"
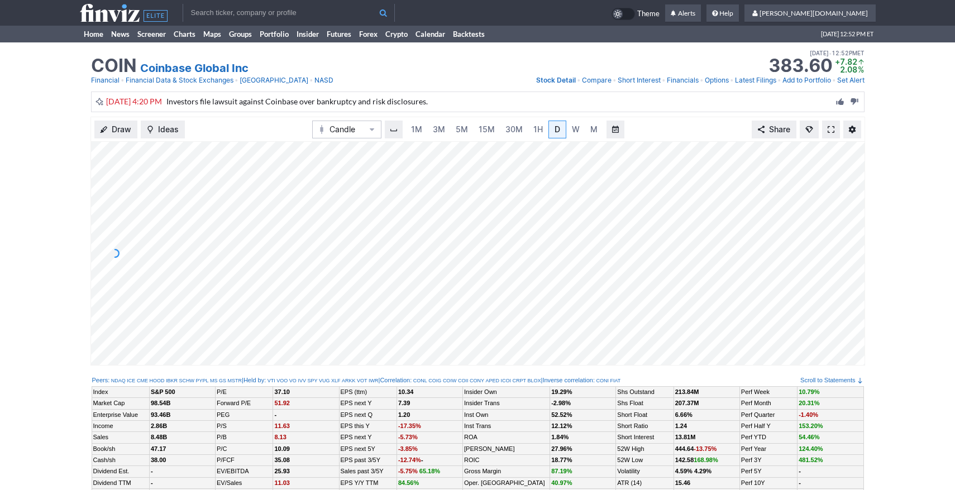
click at [832, 130] on span at bounding box center [830, 129] width 7 height 9
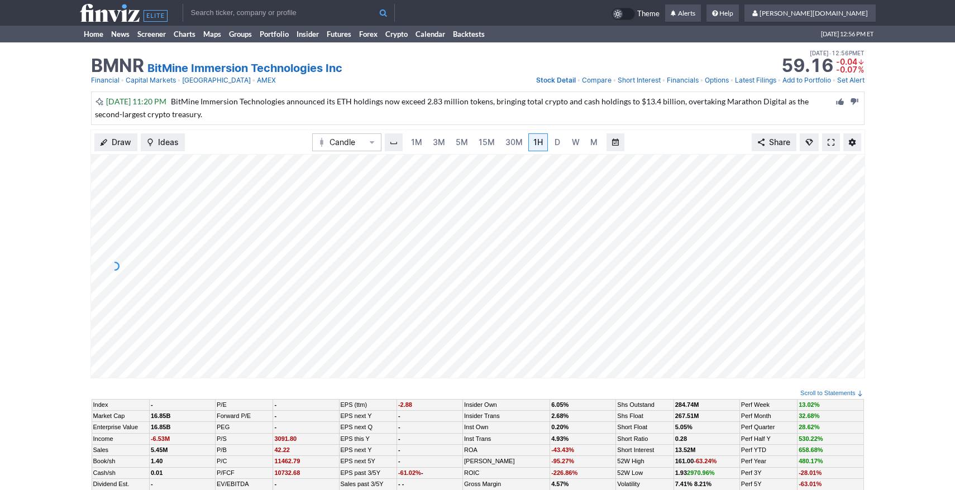
click at [835, 145] on link at bounding box center [831, 142] width 18 height 18
click at [92, 36] on link "Home" at bounding box center [93, 34] width 27 height 17
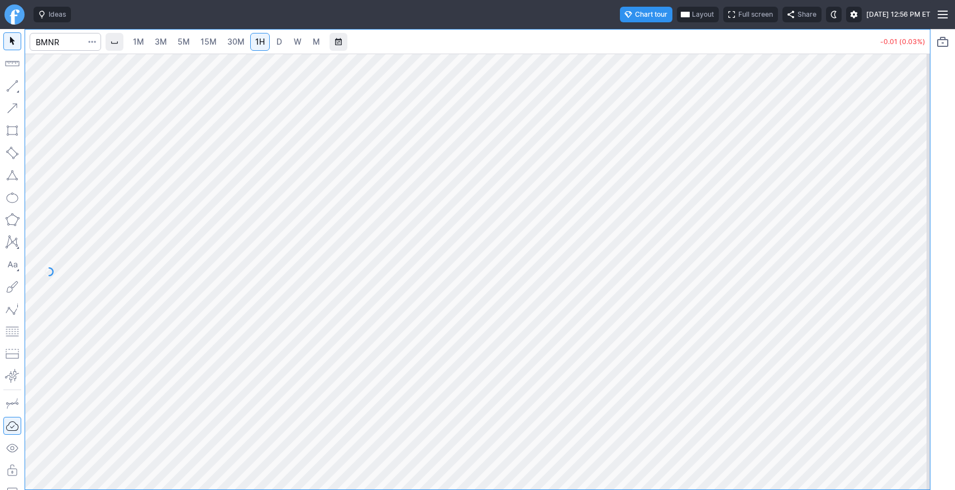
click at [228, 44] on link "30M" at bounding box center [235, 42] width 27 height 18
click at [254, 40] on link "1H" at bounding box center [260, 42] width 20 height 18
click at [274, 42] on link "D" at bounding box center [279, 42] width 18 height 18
click at [261, 48] on link "1H" at bounding box center [260, 42] width 20 height 18
click at [282, 42] on span "D" at bounding box center [279, 41] width 6 height 9
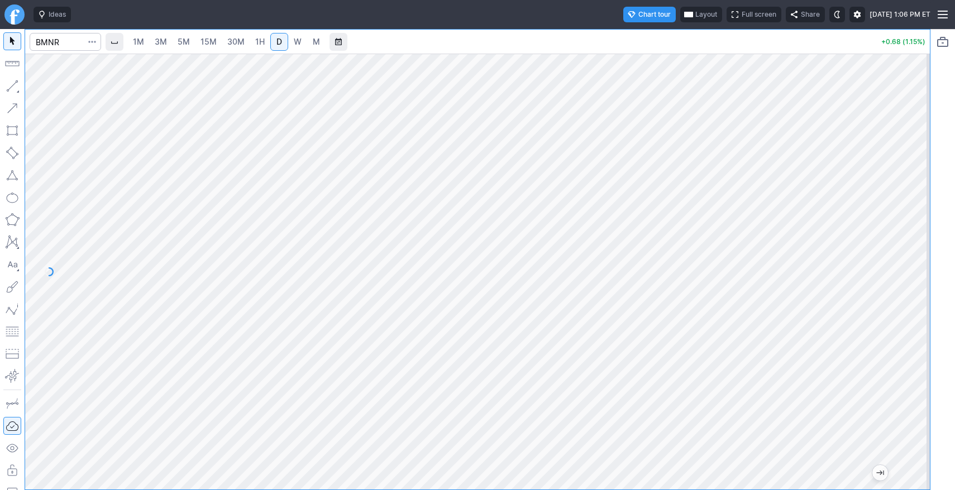
click at [167, 40] on span "3M" at bounding box center [161, 41] width 12 height 9
click at [200, 43] on link "15M" at bounding box center [208, 42] width 26 height 18
click at [76, 48] on input "Search" at bounding box center [65, 42] width 71 height 18
type input "sbet"
click at [267, 39] on link "1H" at bounding box center [260, 42] width 20 height 18
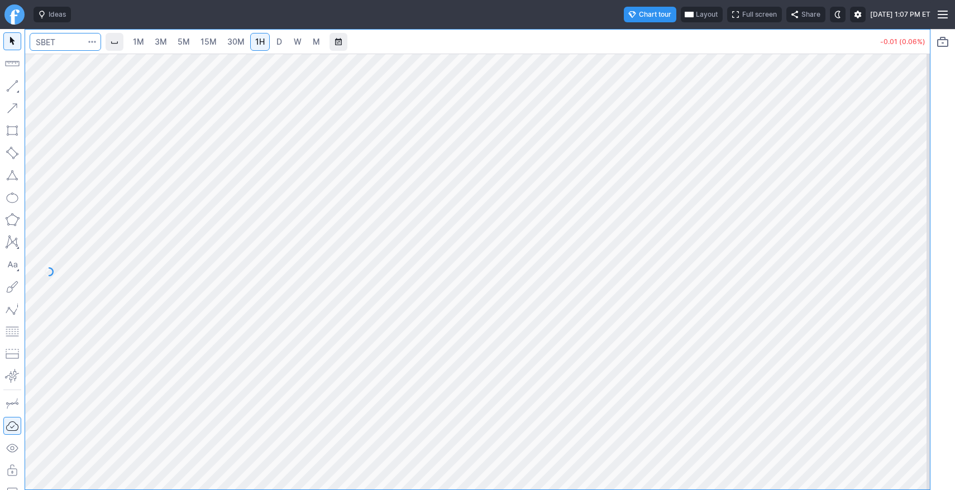
click at [52, 39] on input "Search" at bounding box center [65, 42] width 71 height 18
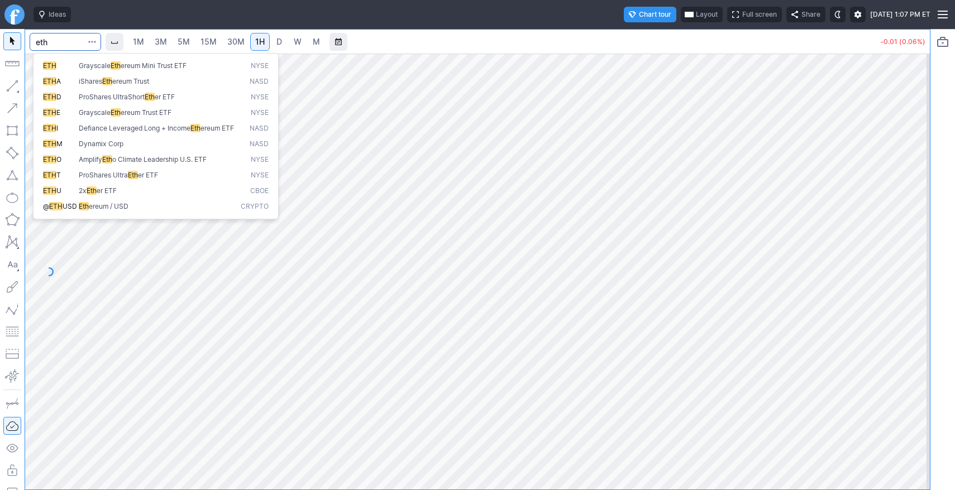
type input "eth"
click at [74, 210] on span "USD" at bounding box center [70, 206] width 15 height 8
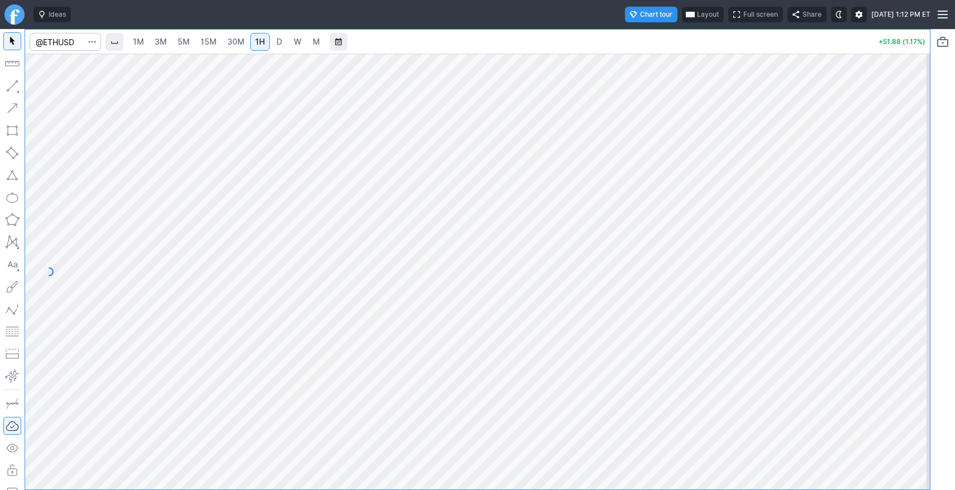
click at [161, 42] on span "3M" at bounding box center [161, 41] width 12 height 9
click at [246, 42] on link "30M" at bounding box center [235, 42] width 27 height 18
click at [265, 40] on span "1H" at bounding box center [259, 41] width 9 height 9
click at [82, 40] on input "Search" at bounding box center [65, 42] width 71 height 18
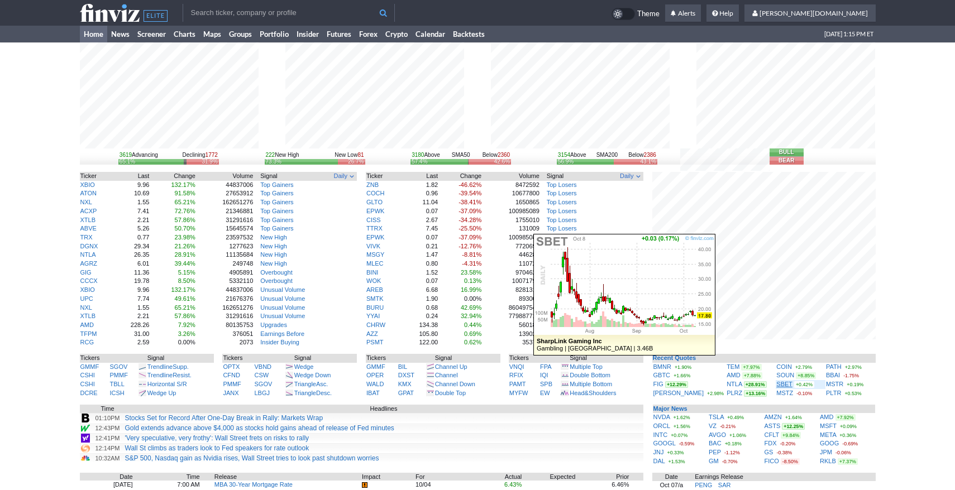
click at [776, 387] on link "SBET" at bounding box center [784, 384] width 16 height 7
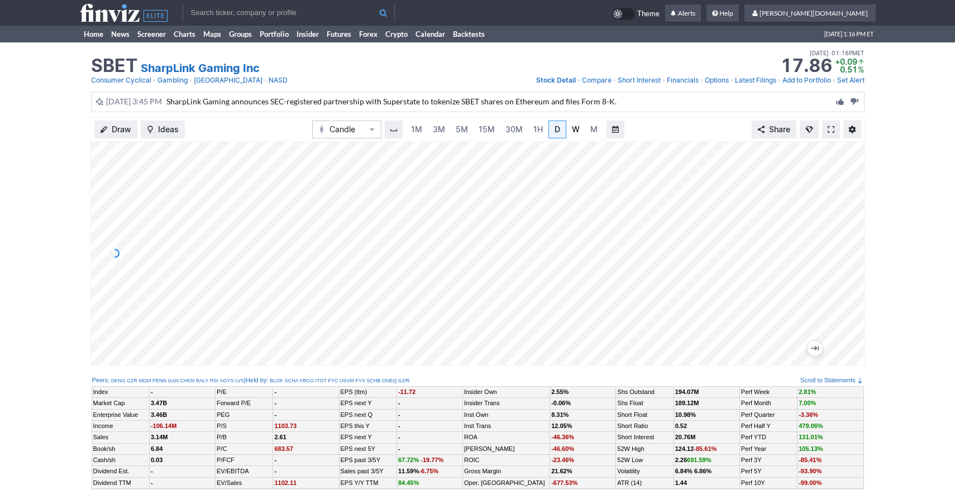
click at [572, 133] on span "W" at bounding box center [576, 129] width 8 height 9
click at [516, 129] on span "30M" at bounding box center [513, 129] width 17 height 9
click at [834, 131] on link at bounding box center [831, 130] width 18 height 18
click at [435, 127] on span "3M" at bounding box center [439, 129] width 12 height 9
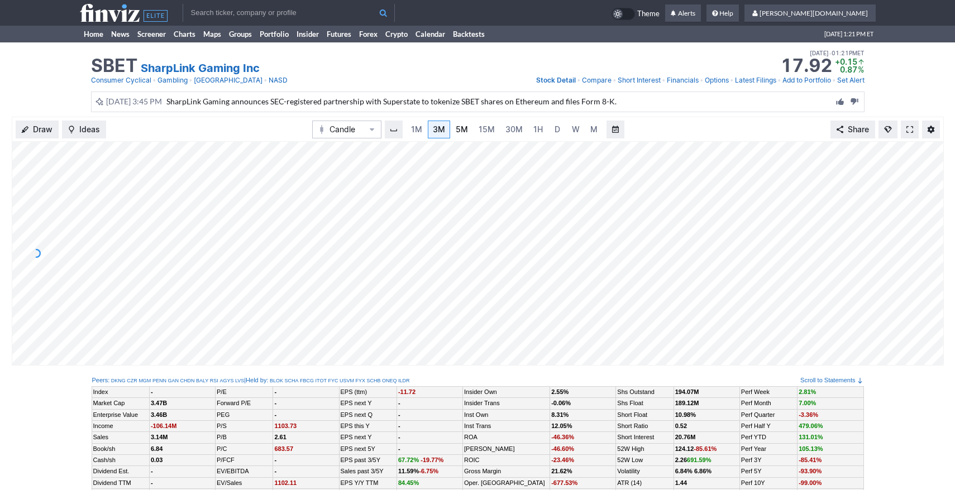
click at [471, 128] on link "5M" at bounding box center [462, 130] width 22 height 18
click at [502, 130] on link "30M" at bounding box center [513, 130] width 27 height 18
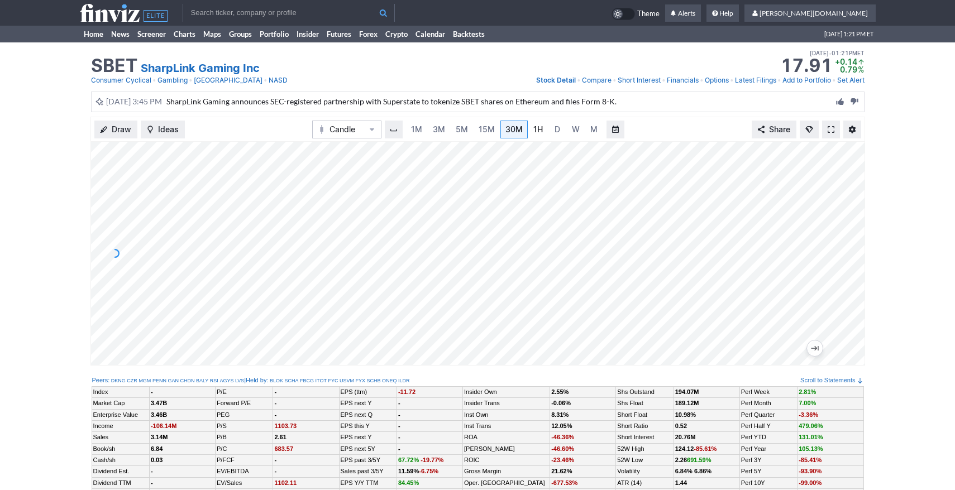
click at [538, 131] on span "1H" at bounding box center [537, 129] width 9 height 9
click at [418, 127] on span "1M" at bounding box center [416, 129] width 11 height 9
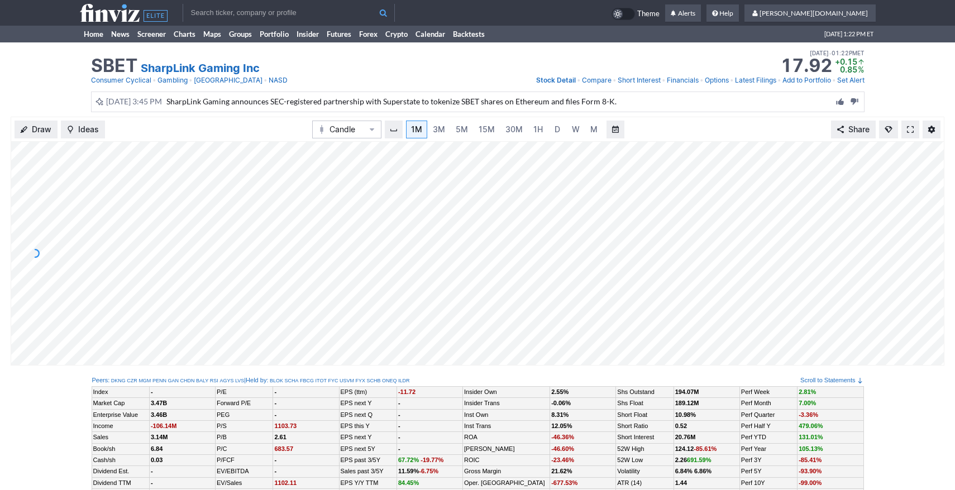
click at [213, 15] on input "text" at bounding box center [289, 13] width 212 height 18
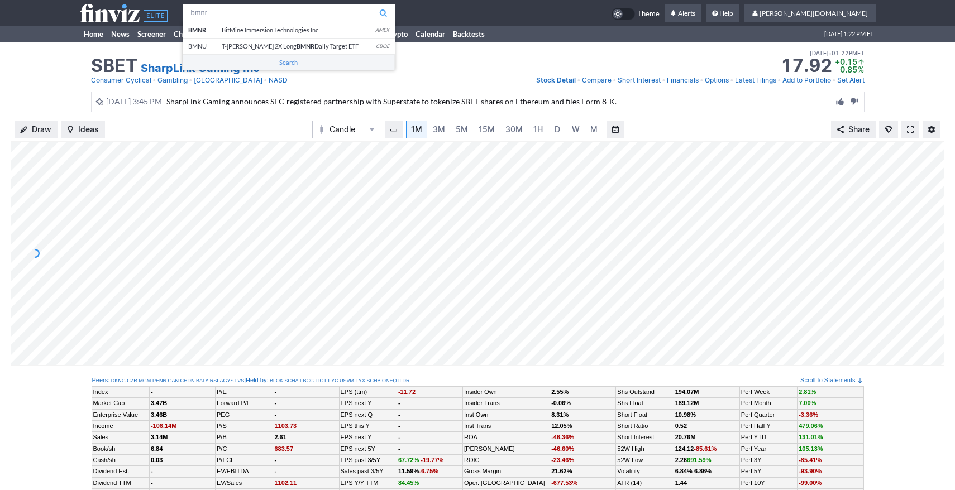
type input "bmnr"
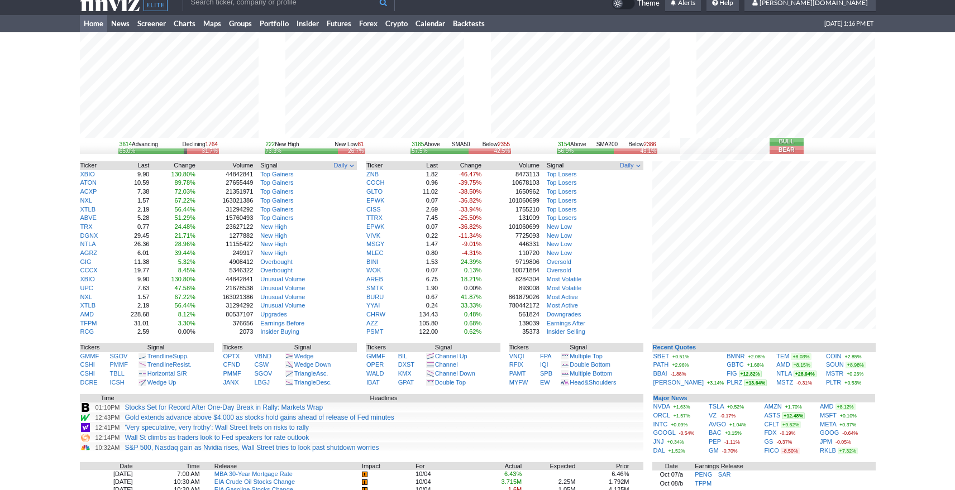
scroll to position [14, 0]
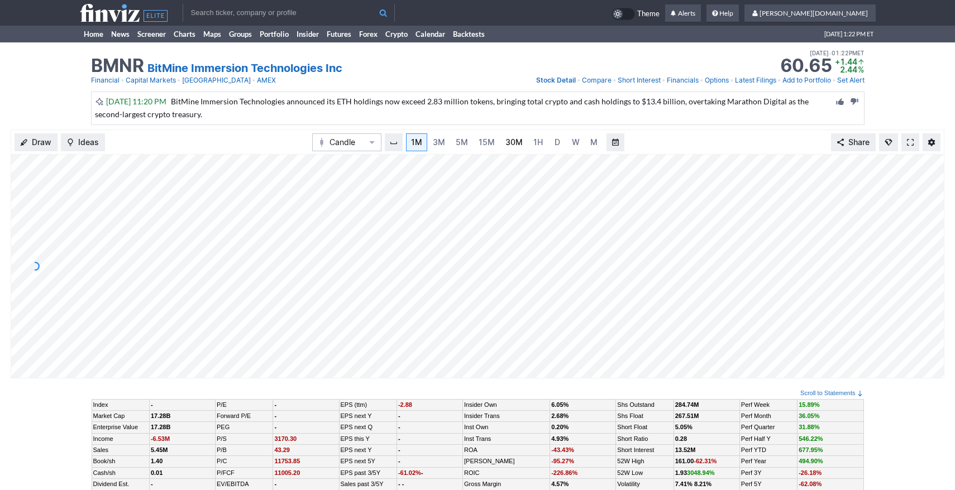
click at [507, 143] on span "30M" at bounding box center [513, 141] width 17 height 9
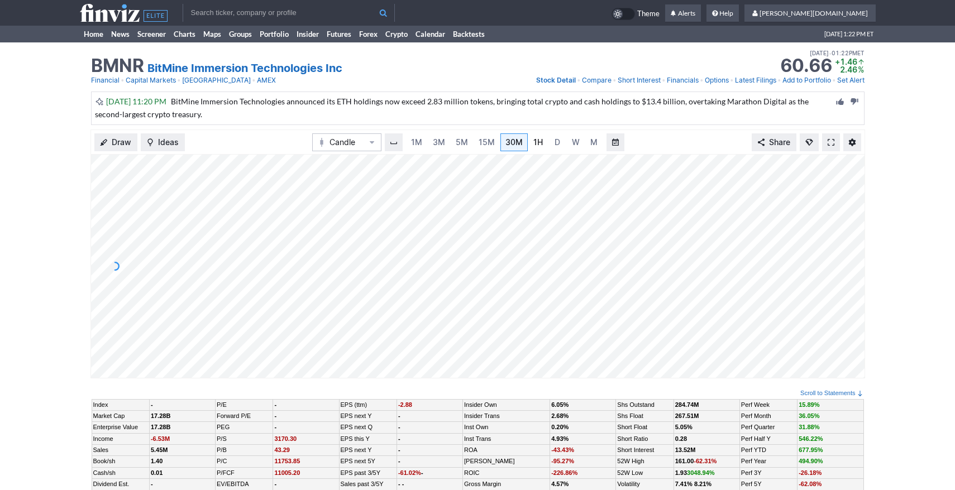
click at [539, 143] on span "1H" at bounding box center [537, 141] width 9 height 9
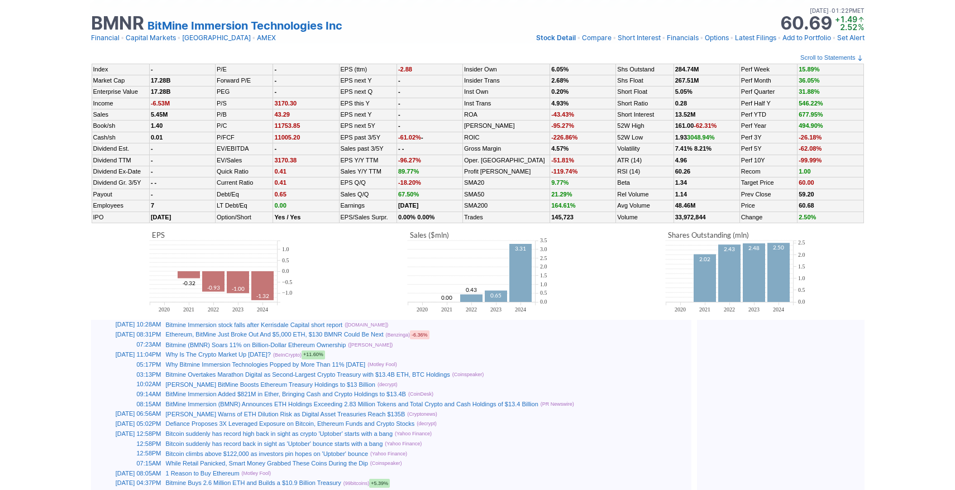
scroll to position [419, 0]
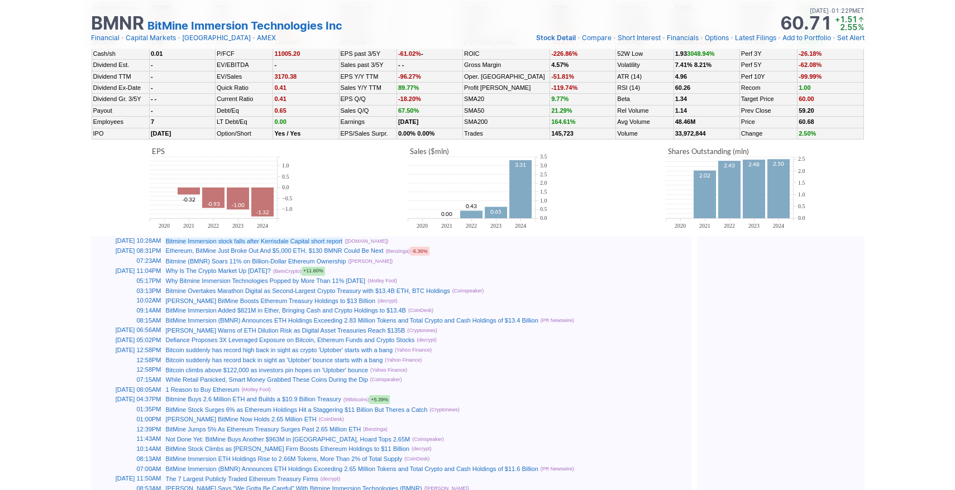
click at [337, 241] on link "Bitmine Immersion stock falls after Kerrisdale Capital short report" at bounding box center [254, 241] width 177 height 7
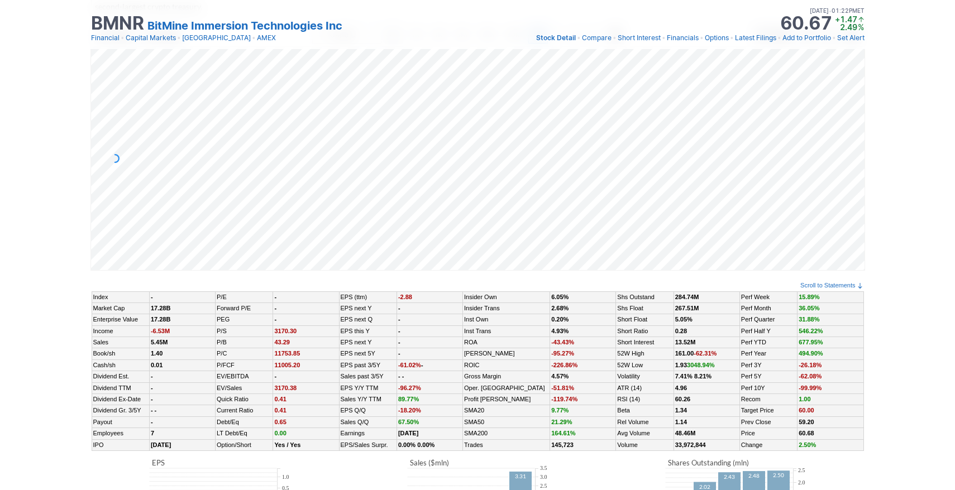
scroll to position [0, 0]
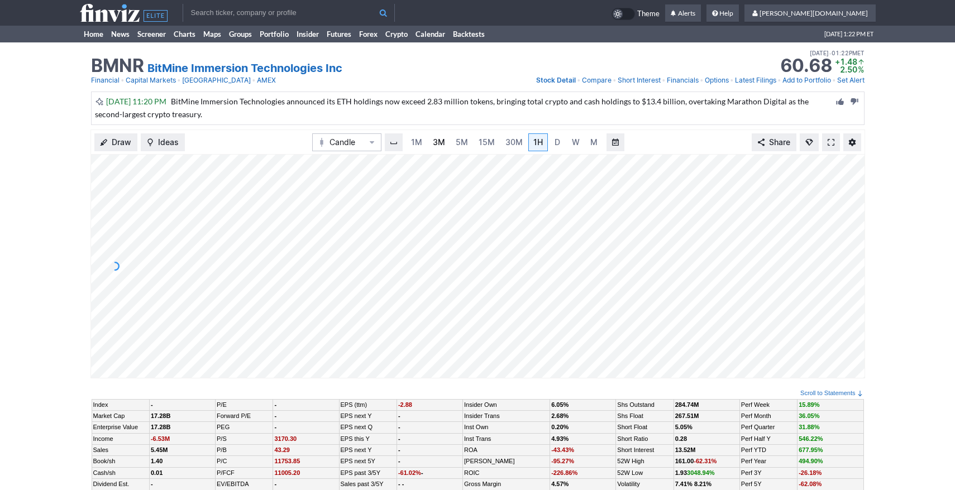
click at [446, 139] on link "3M" at bounding box center [439, 142] width 22 height 18
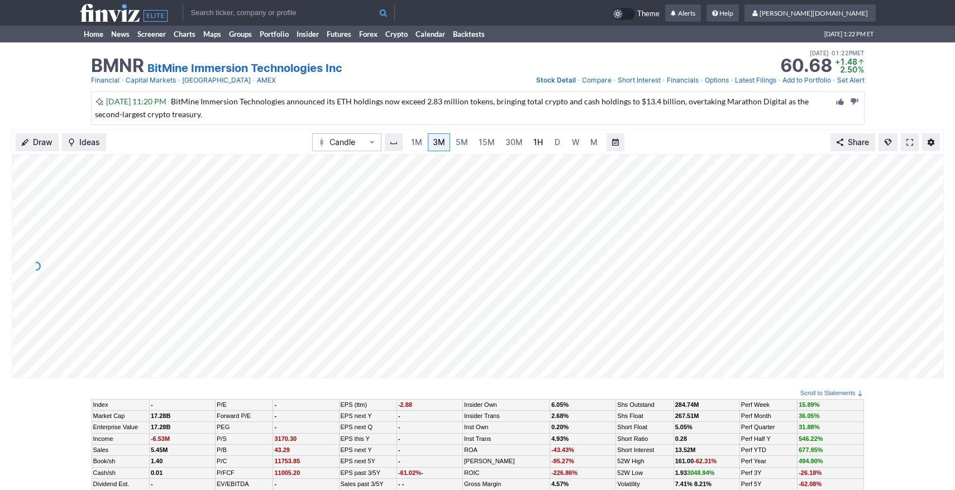
click at [528, 145] on link "1H" at bounding box center [538, 142] width 20 height 18
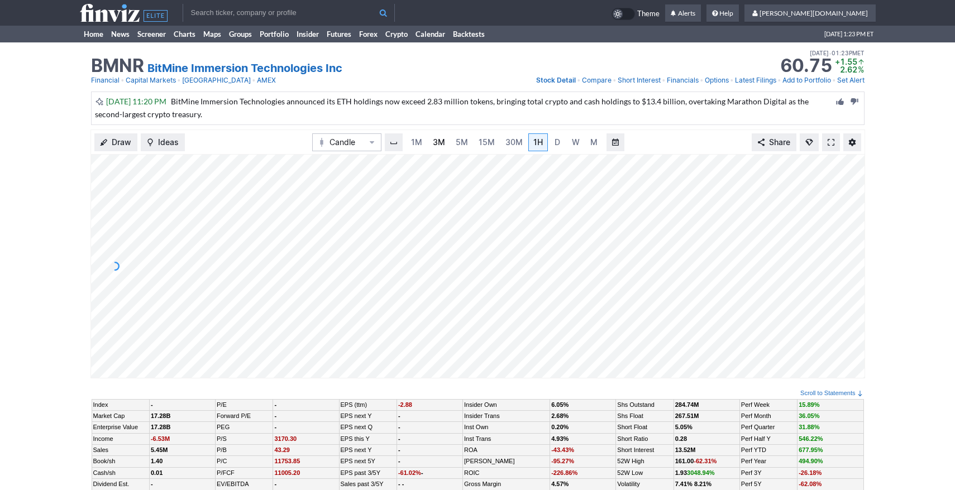
click at [440, 138] on span "3M" at bounding box center [439, 141] width 12 height 9
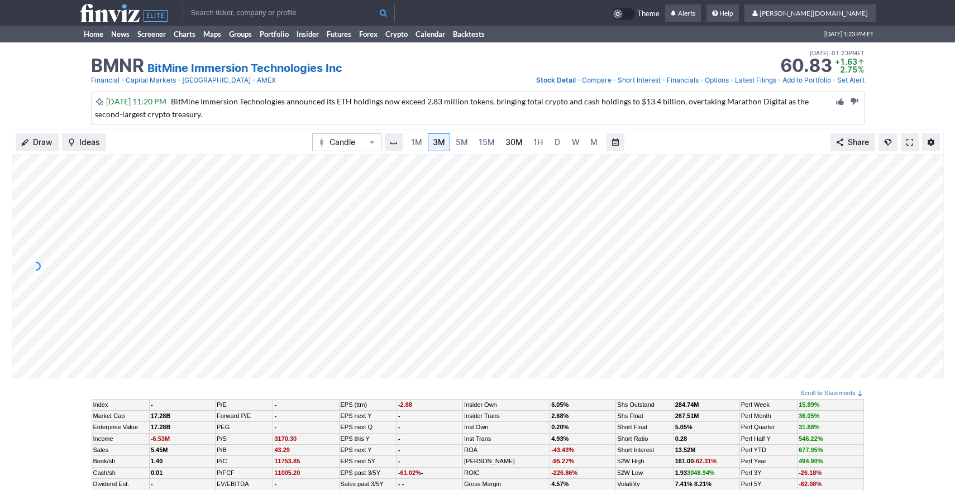
click at [512, 141] on span "30M" at bounding box center [513, 141] width 17 height 9
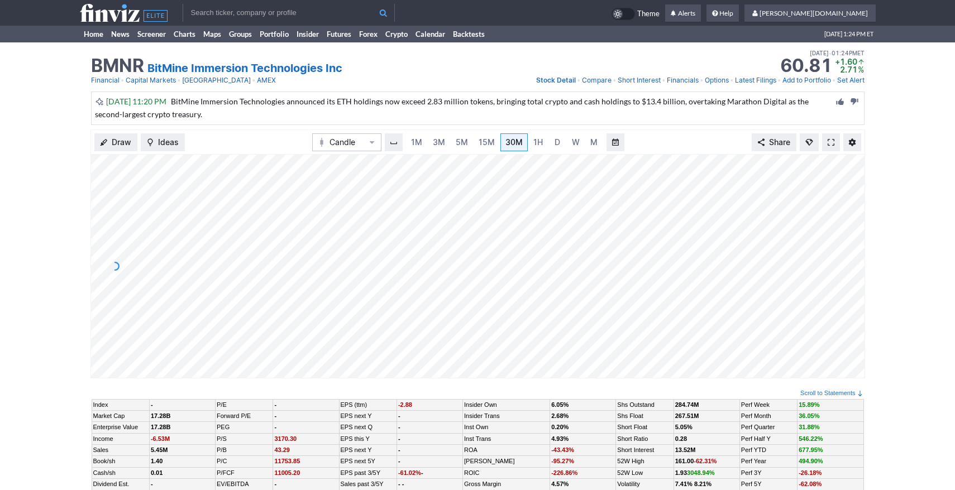
click at [652, 114] on div "Oct 06, 11:20 PM BitMine Immersion Technologies announced its ETH holdings now …" at bounding box center [465, 108] width 741 height 26
click at [537, 140] on span "1H" at bounding box center [537, 141] width 9 height 9
click at [451, 141] on link "5M" at bounding box center [462, 142] width 22 height 18
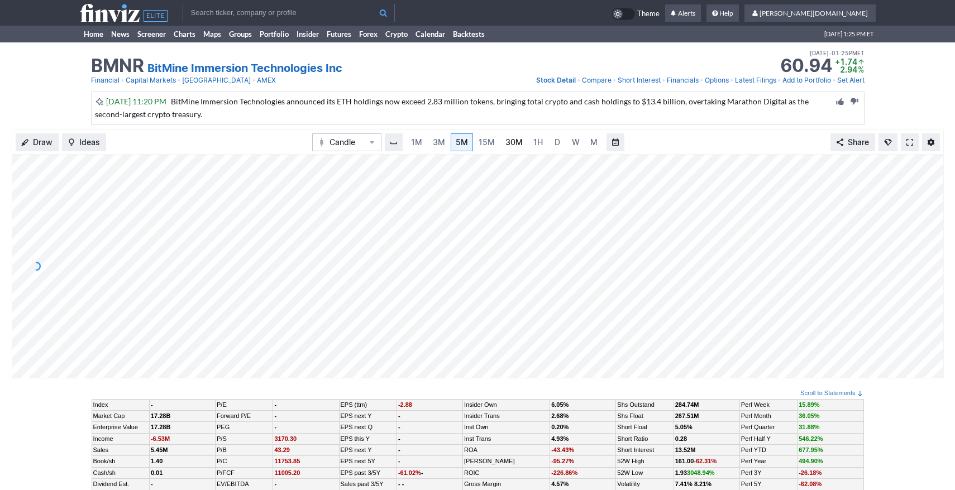
click at [511, 145] on span "30M" at bounding box center [513, 141] width 17 height 9
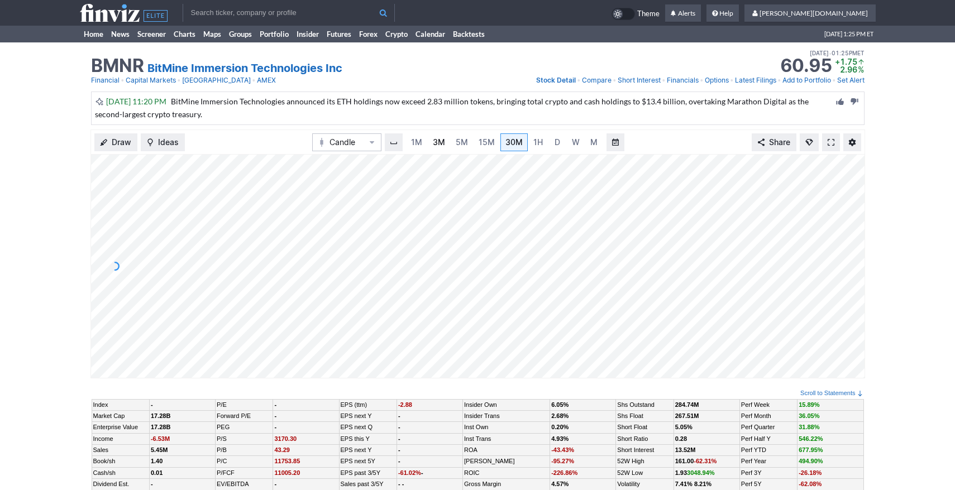
click at [447, 142] on link "3M" at bounding box center [439, 142] width 22 height 18
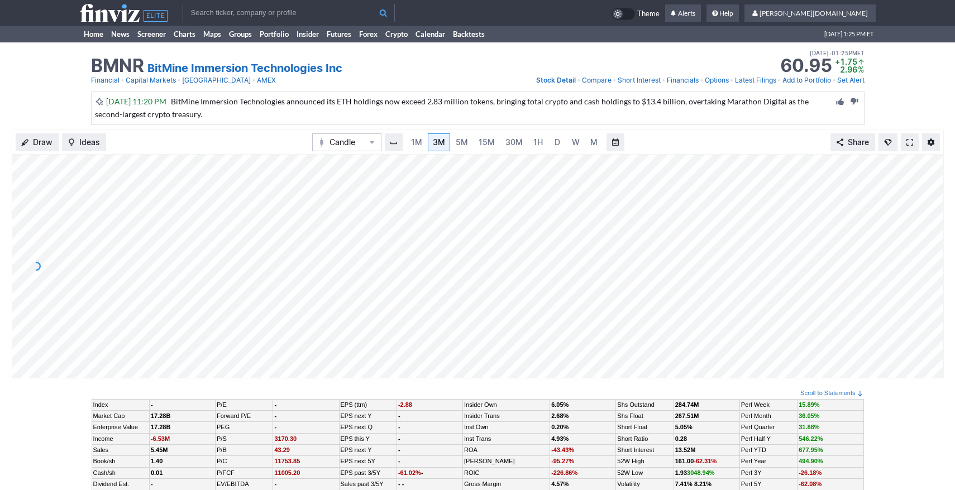
click at [334, 18] on input "text" at bounding box center [289, 13] width 212 height 18
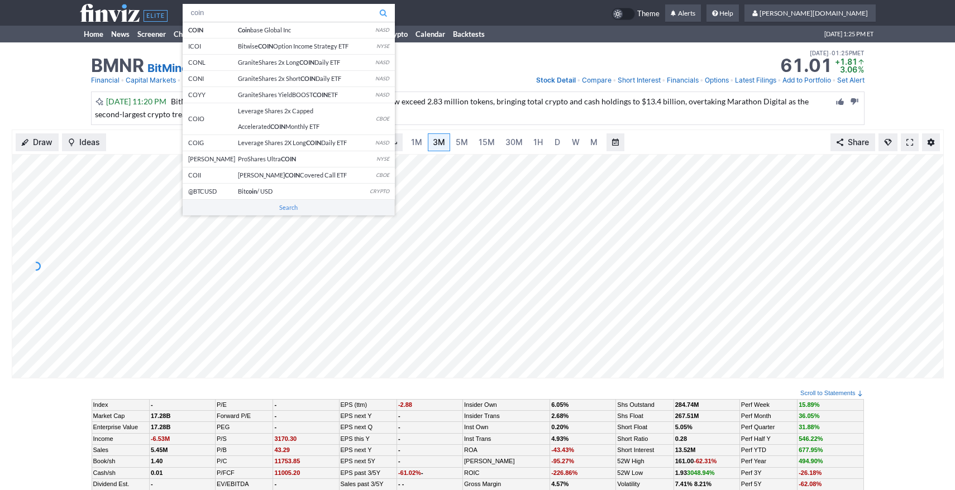
type input "coin"
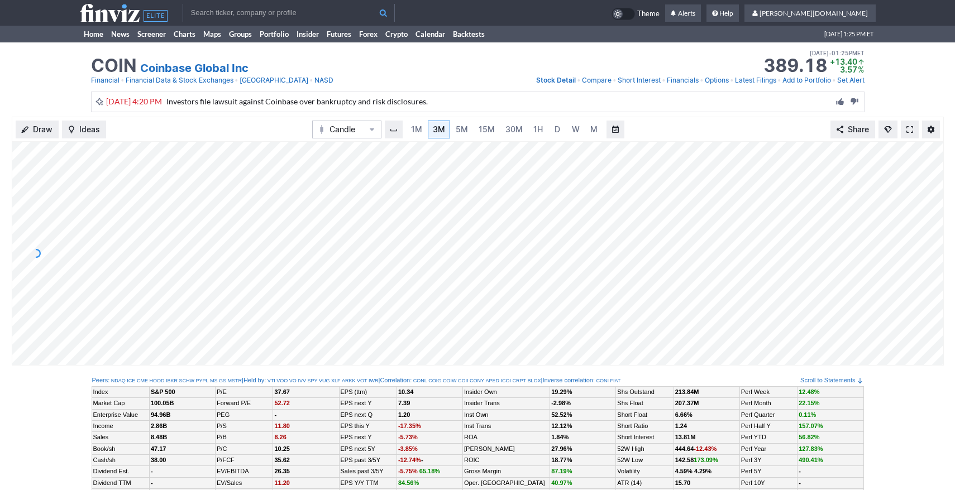
click at [258, 21] on input "text" at bounding box center [289, 13] width 212 height 18
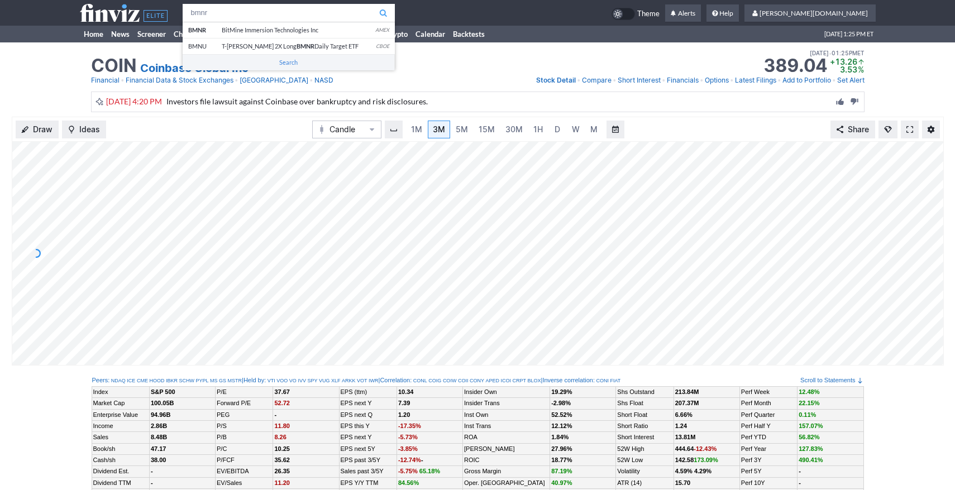
type input "bmnr"
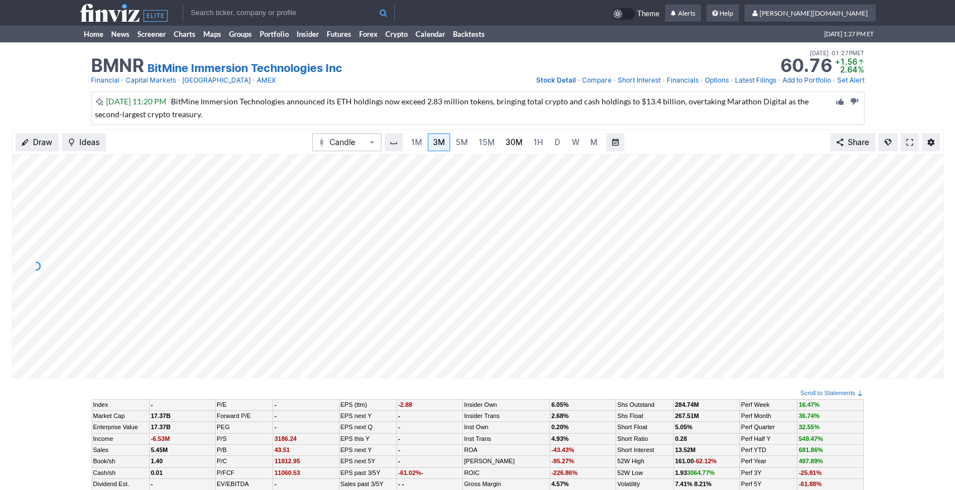
click at [519, 146] on span "30M" at bounding box center [513, 141] width 17 height 9
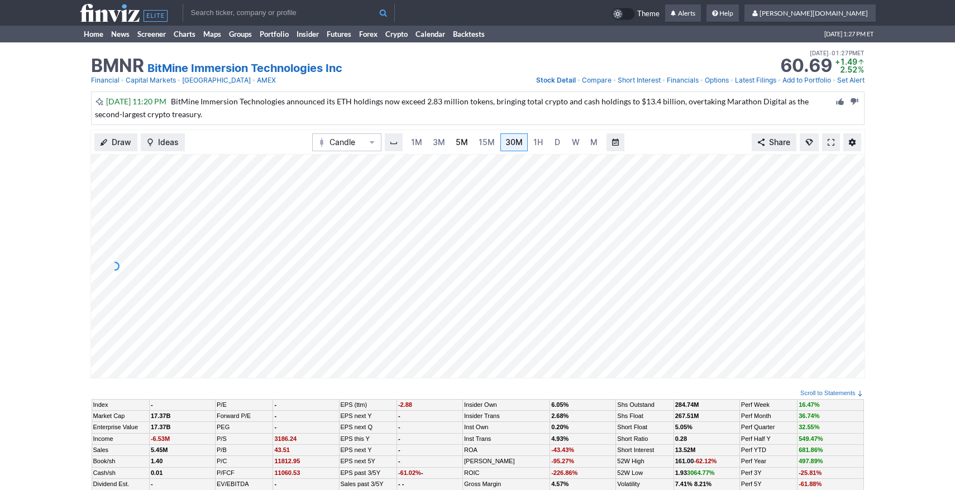
click at [459, 136] on link "5M" at bounding box center [462, 142] width 22 height 18
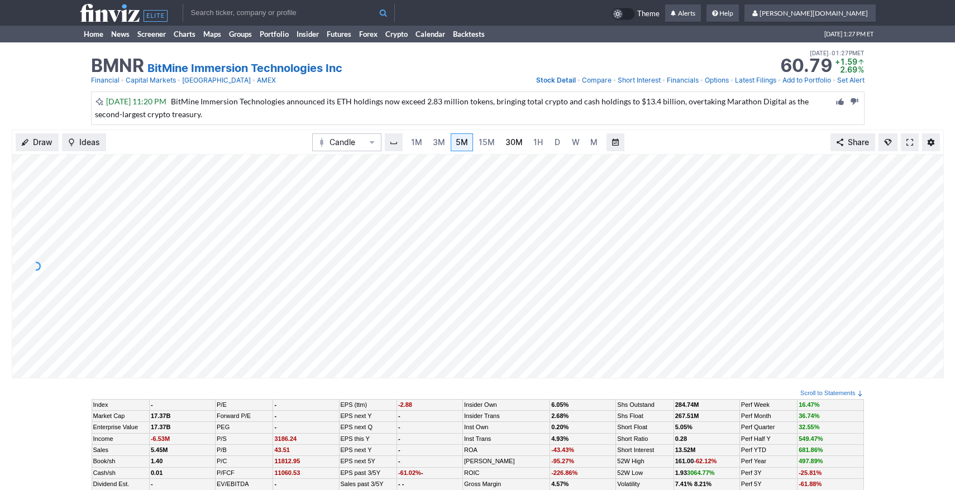
click at [507, 145] on span "30M" at bounding box center [513, 141] width 17 height 9
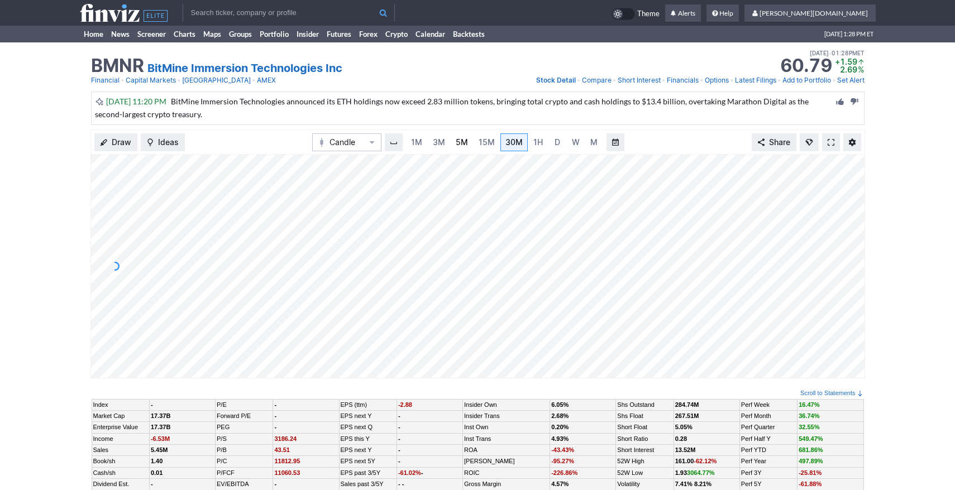
click at [463, 139] on span "5M" at bounding box center [462, 141] width 12 height 9
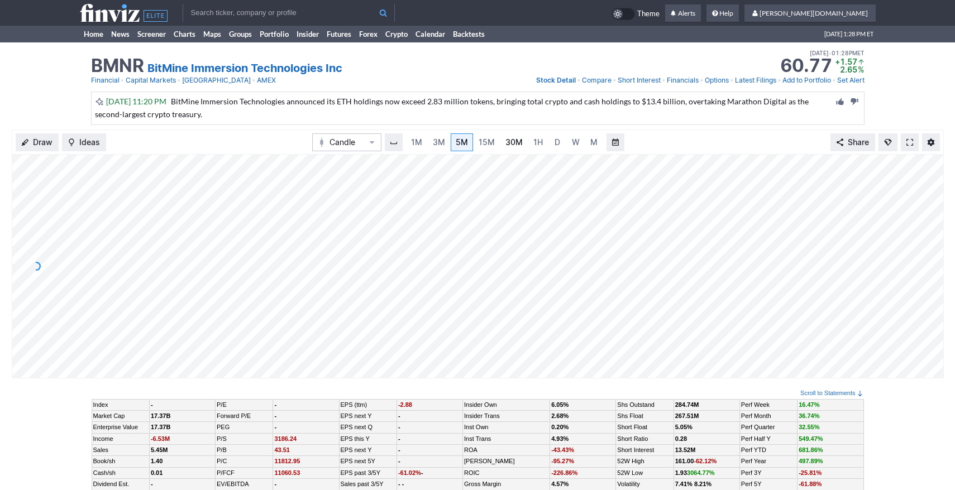
click at [520, 147] on span "30M" at bounding box center [513, 142] width 17 height 11
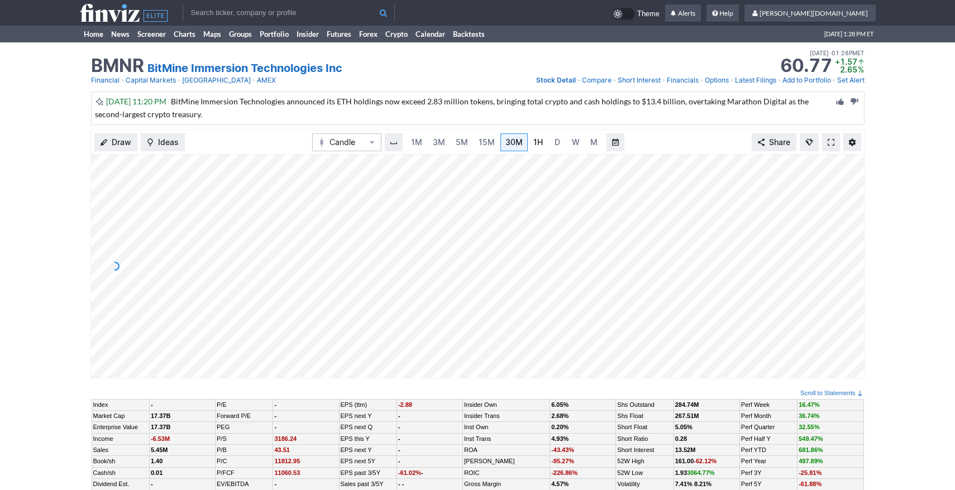
click at [534, 146] on span "1H" at bounding box center [537, 141] width 9 height 9
click at [476, 144] on link "15M" at bounding box center [486, 142] width 26 height 18
click at [523, 140] on link "30M" at bounding box center [513, 142] width 27 height 18
click at [448, 138] on link "3M" at bounding box center [439, 142] width 22 height 18
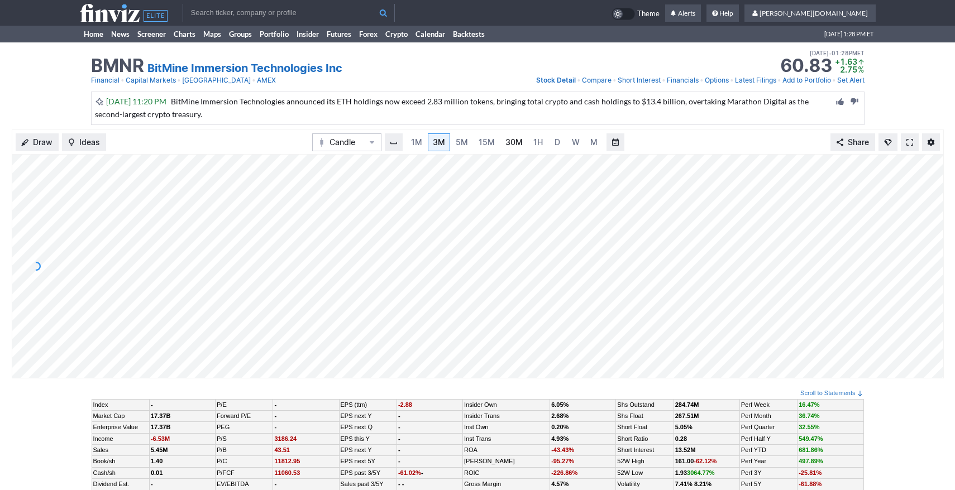
click at [507, 146] on span "30M" at bounding box center [513, 141] width 17 height 9
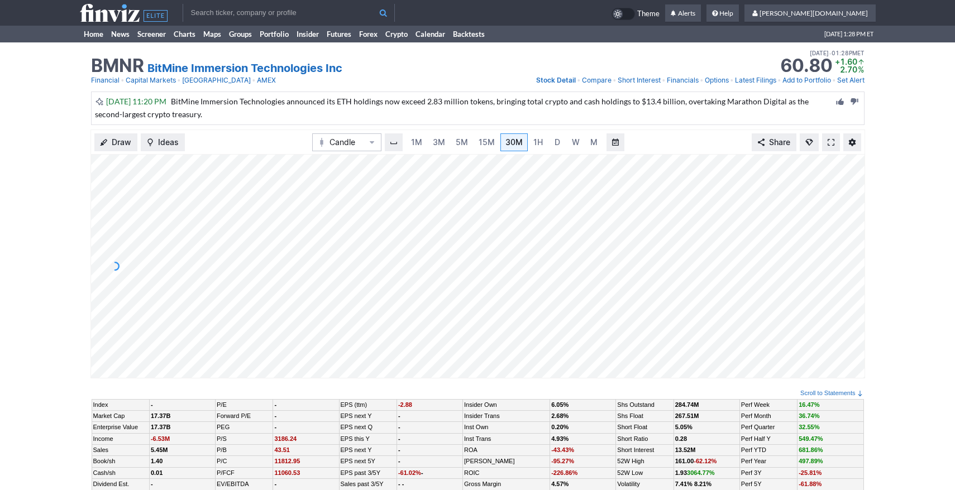
click at [270, 15] on input "text" at bounding box center [289, 13] width 212 height 18
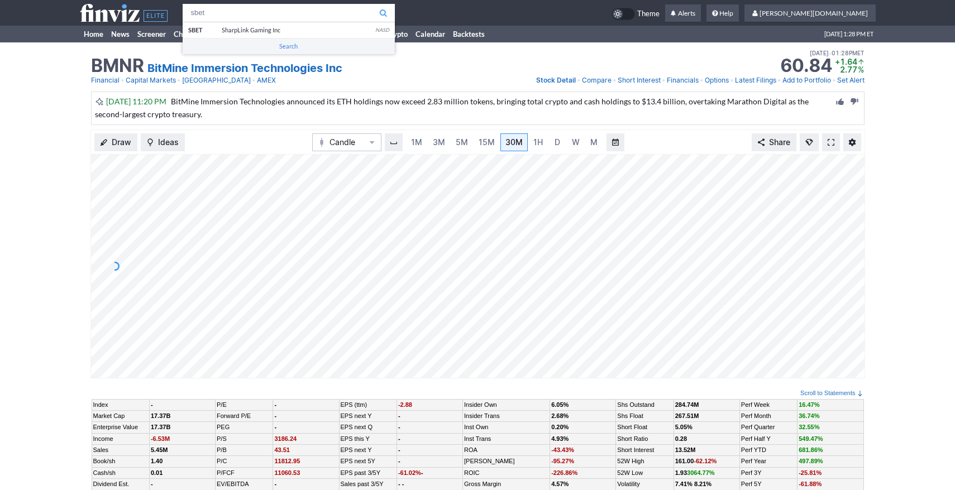
type input "sbet"
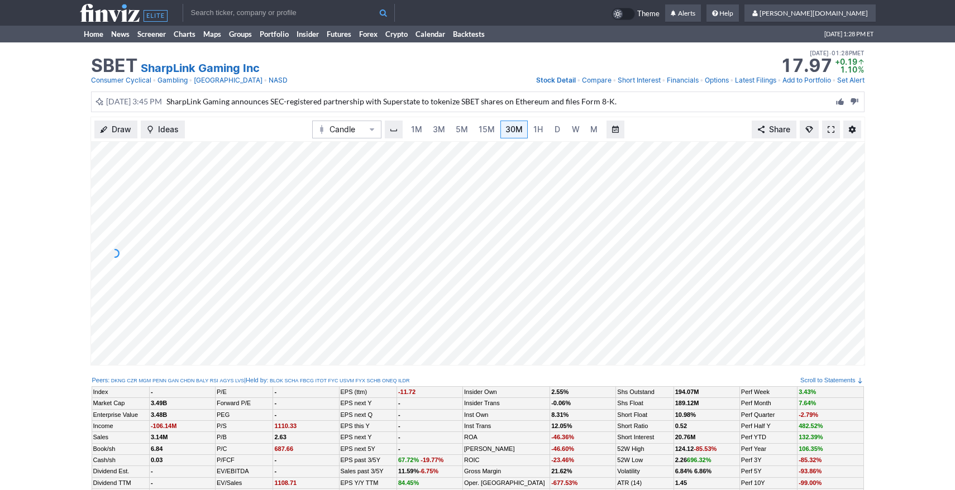
click at [830, 125] on span at bounding box center [830, 129] width 7 height 9
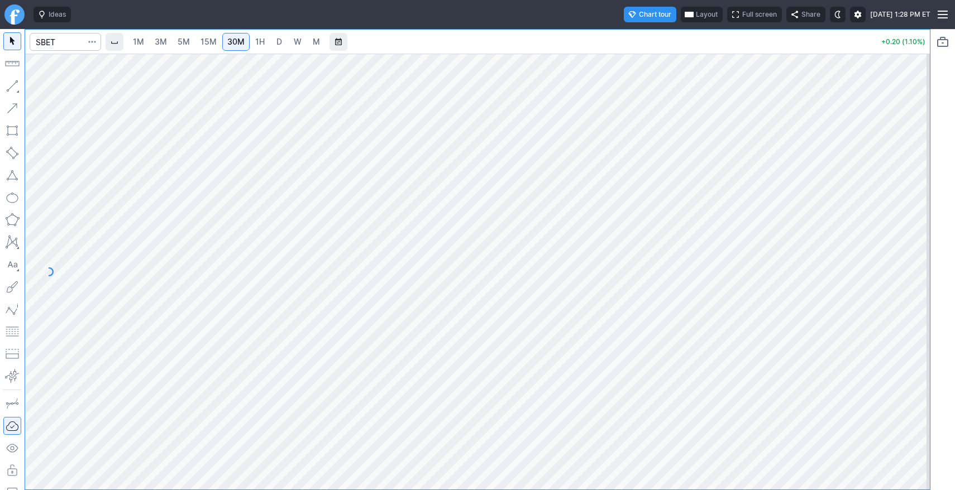
click at [266, 42] on link "1H" at bounding box center [260, 42] width 20 height 18
click at [281, 42] on span "D" at bounding box center [279, 41] width 6 height 9
click at [254, 41] on link "1H" at bounding box center [260, 42] width 20 height 18
click at [39, 85] on span "button" at bounding box center [35, 89] width 7 height 16
drag, startPoint x: 918, startPoint y: 226, endPoint x: 918, endPoint y: 264, distance: 37.4
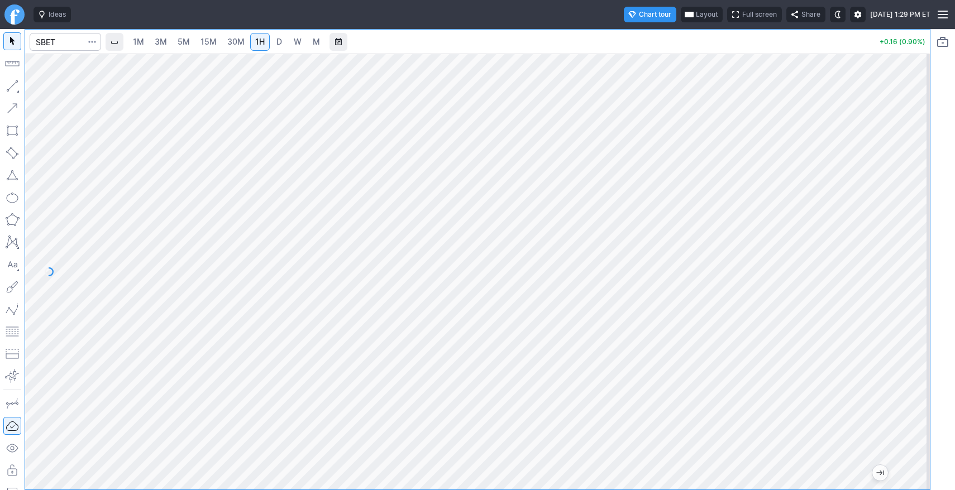
click at [918, 264] on div at bounding box center [917, 269] width 23 height 408
drag, startPoint x: 908, startPoint y: 279, endPoint x: 909, endPoint y: 234, distance: 44.7
click at [909, 234] on div at bounding box center [917, 269] width 23 height 408
click at [42, 86] on span "Line" at bounding box center [64, 88] width 45 height 11
click at [185, 43] on span "5M" at bounding box center [184, 41] width 12 height 9
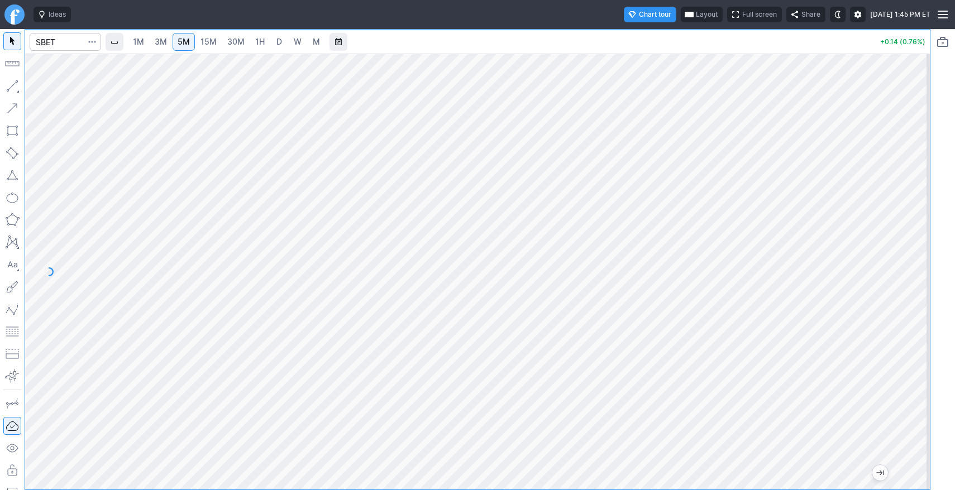
click at [288, 45] on link "D" at bounding box center [279, 42] width 18 height 18
click at [252, 41] on link "1H" at bounding box center [260, 42] width 20 height 18
click at [83, 42] on input "Search" at bounding box center [65, 42] width 71 height 18
click at [70, 43] on input "Search" at bounding box center [65, 42] width 71 height 18
click at [742, 14] on span "Full screen" at bounding box center [759, 14] width 35 height 11
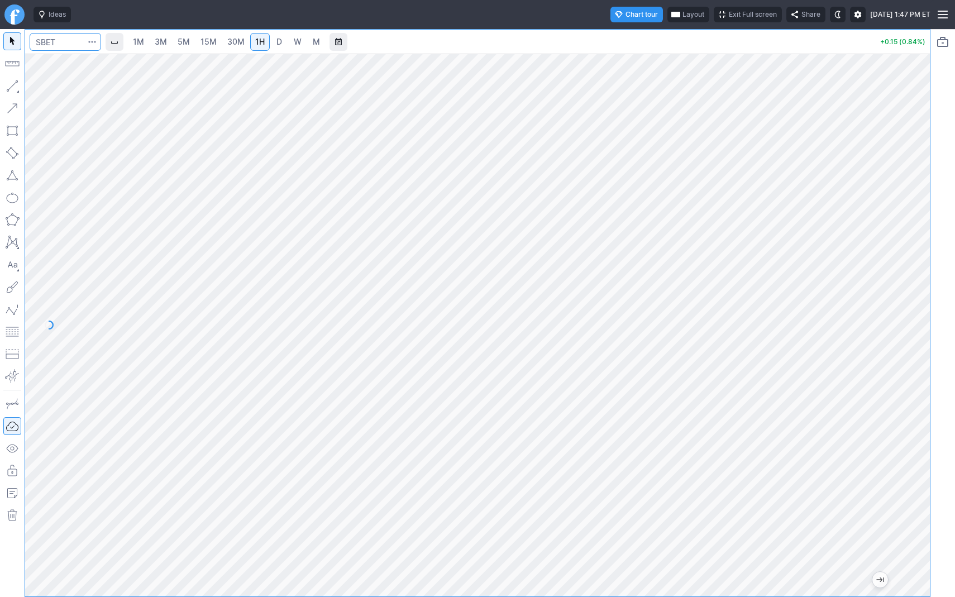
click at [45, 38] on input "Search" at bounding box center [65, 42] width 71 height 18
click at [43, 36] on input "Search" at bounding box center [65, 42] width 71 height 18
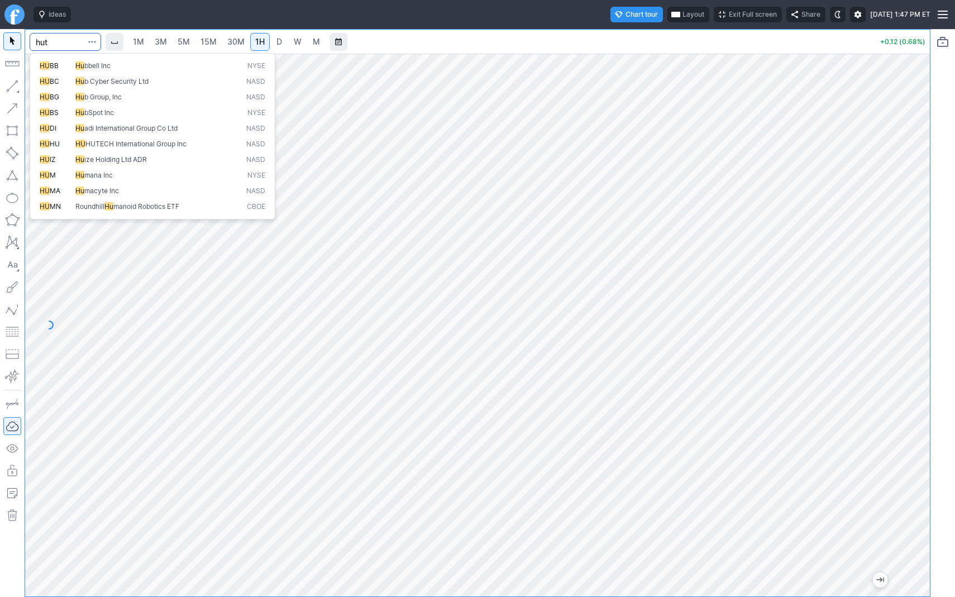
type input "hut"
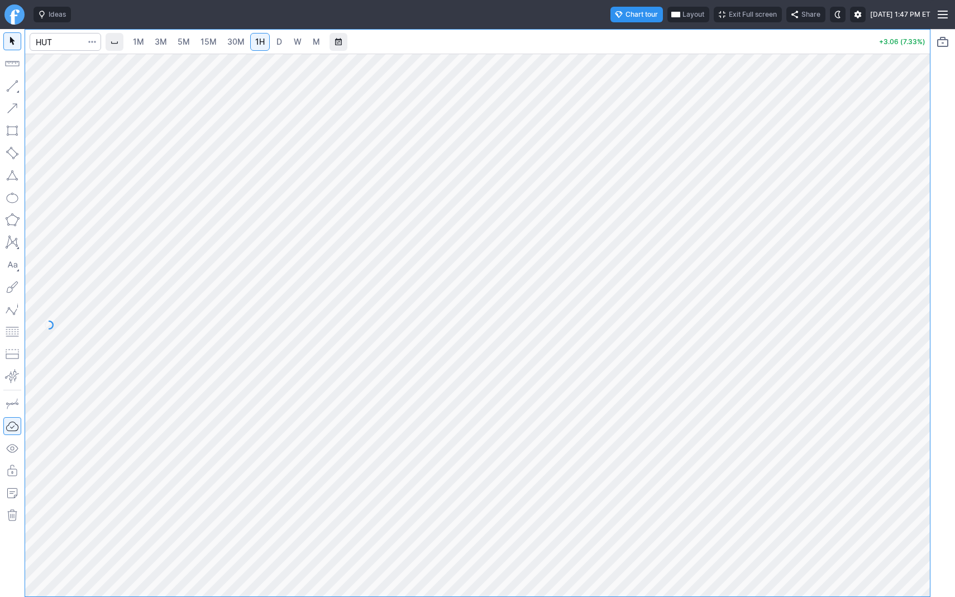
click at [270, 40] on link "D" at bounding box center [279, 42] width 18 height 18
drag, startPoint x: 914, startPoint y: 252, endPoint x: 954, endPoint y: 341, distance: 96.9
click at [954, 341] on div "1M 3M 5M 15M 30M 1H D W M +3.05 (7.30%)" at bounding box center [477, 313] width 955 height 568
click at [45, 86] on span "Line" at bounding box center [64, 88] width 45 height 11
click at [49, 81] on button "Line" at bounding box center [59, 89] width 65 height 16
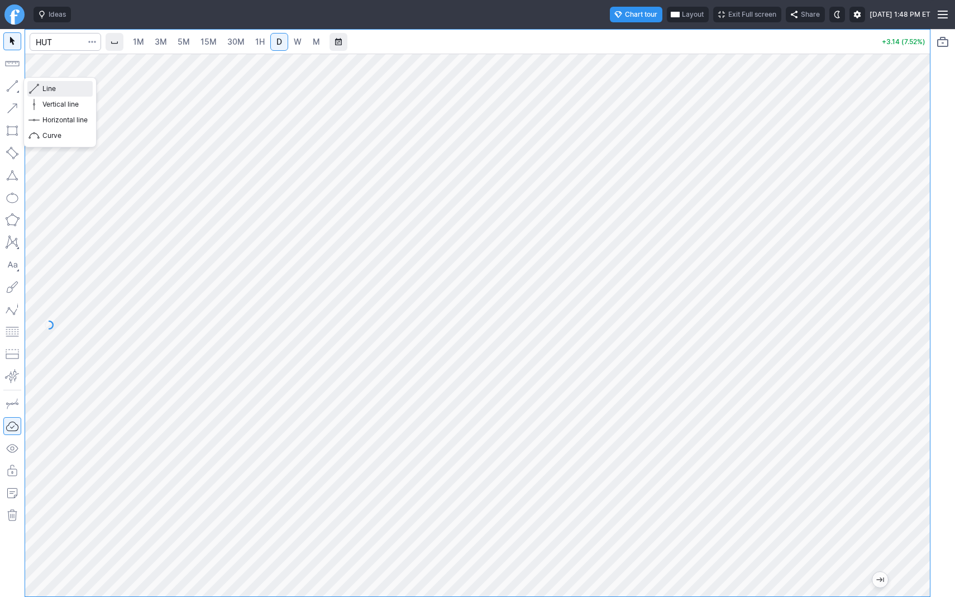
click at [40, 87] on button "Line" at bounding box center [59, 89] width 65 height 16
click at [30, 85] on button "Line" at bounding box center [59, 89] width 65 height 16
click at [56, 45] on input "Search" at bounding box center [65, 42] width 71 height 18
type input "bmnr"
click at [238, 39] on span "30M" at bounding box center [235, 41] width 17 height 9
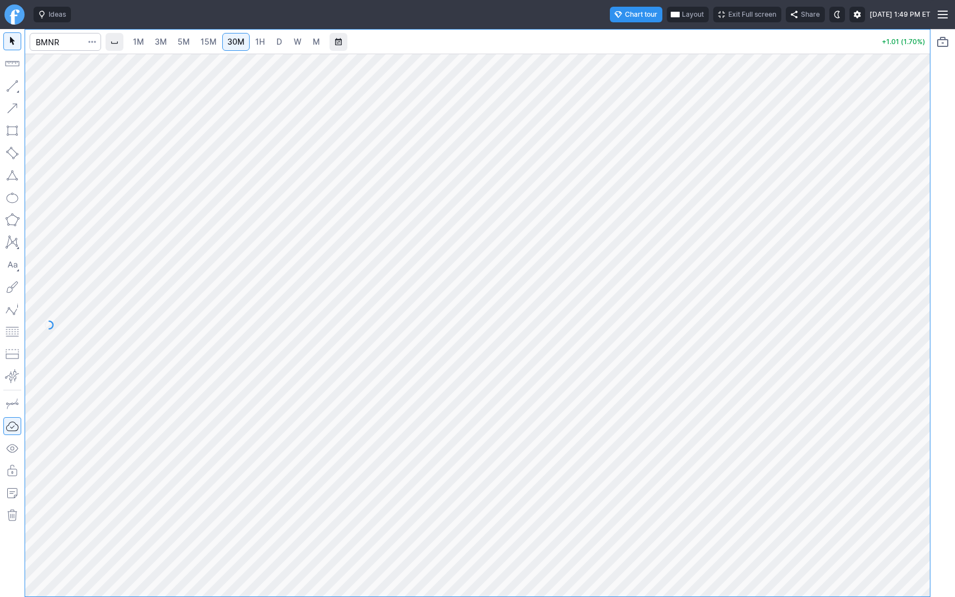
click at [271, 36] on link "D" at bounding box center [279, 42] width 18 height 18
click at [256, 33] on link "1H" at bounding box center [260, 42] width 20 height 18
click at [50, 43] on input "Search" at bounding box center [65, 42] width 71 height 18
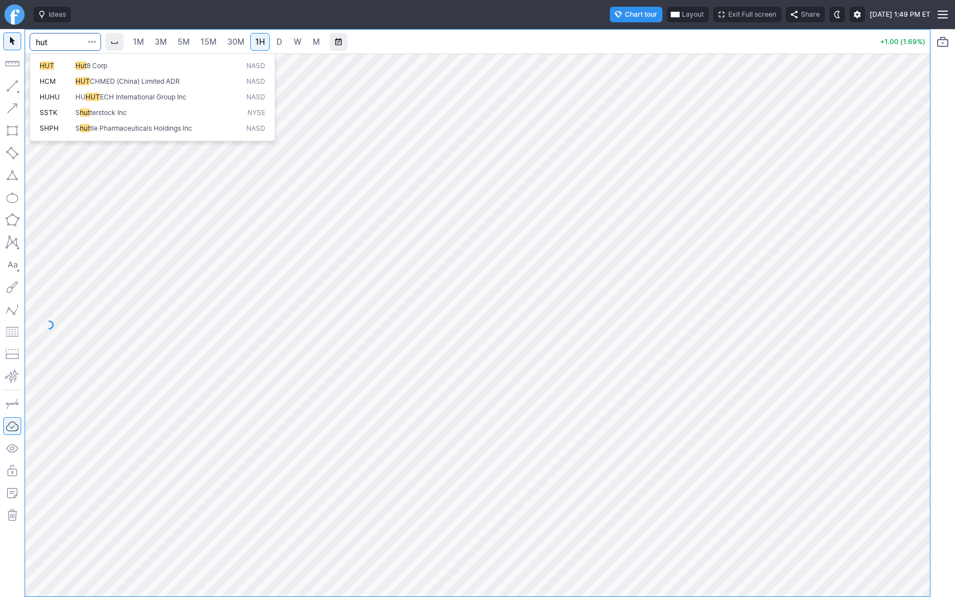
type input "hut"
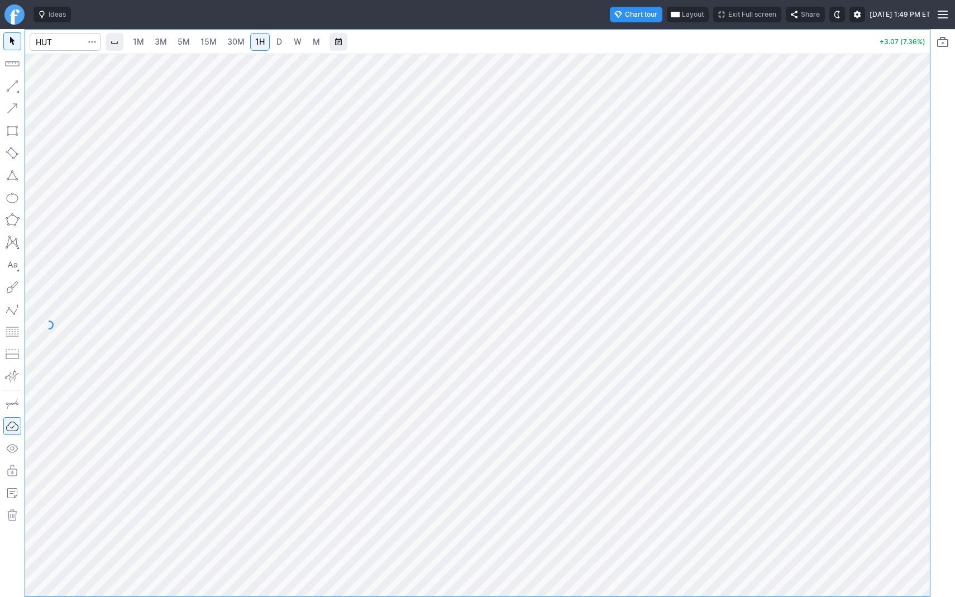
click at [297, 43] on span "W" at bounding box center [298, 41] width 8 height 9
click at [40, 84] on button "Line" at bounding box center [59, 89] width 65 height 16
click at [38, 88] on span "button" at bounding box center [35, 89] width 7 height 16
click at [47, 42] on input "Search" at bounding box center [65, 42] width 71 height 18
type input "bmnr"
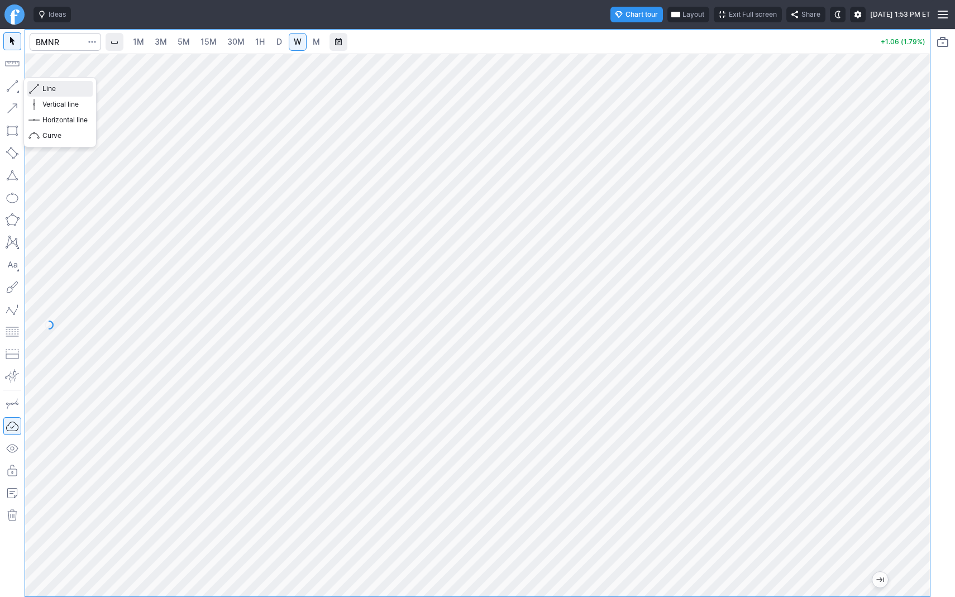
click at [44, 84] on span "Line" at bounding box center [64, 88] width 45 height 11
click at [38, 84] on span "button" at bounding box center [35, 89] width 7 height 16
click at [236, 43] on span "30M" at bounding box center [235, 41] width 17 height 9
click at [213, 41] on span "15M" at bounding box center [208, 41] width 16 height 9
click at [39, 83] on button "Line" at bounding box center [59, 89] width 65 height 16
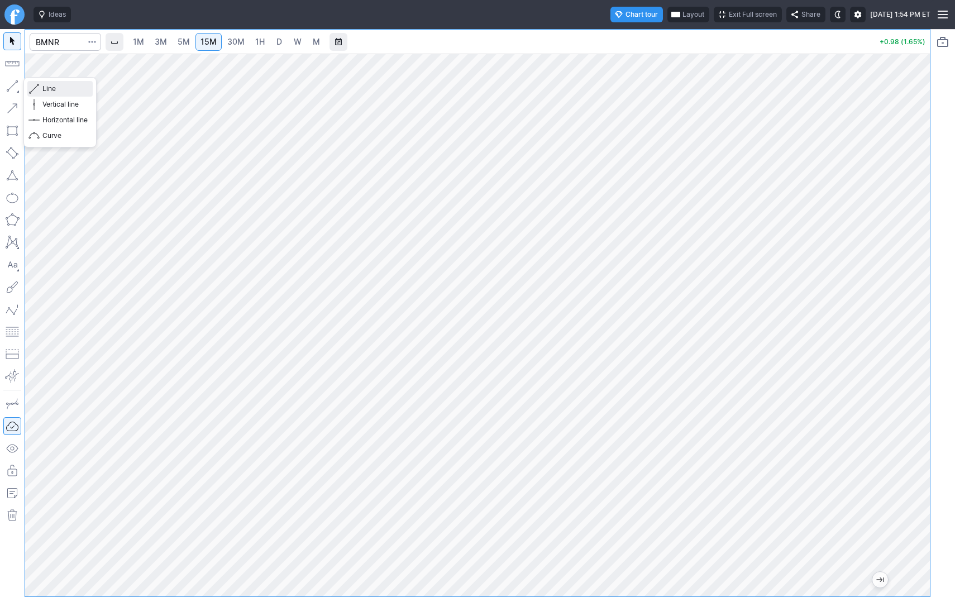
click at [49, 88] on span "Line" at bounding box center [64, 88] width 45 height 11
click at [52, 39] on input "Search" at bounding box center [65, 42] width 71 height 18
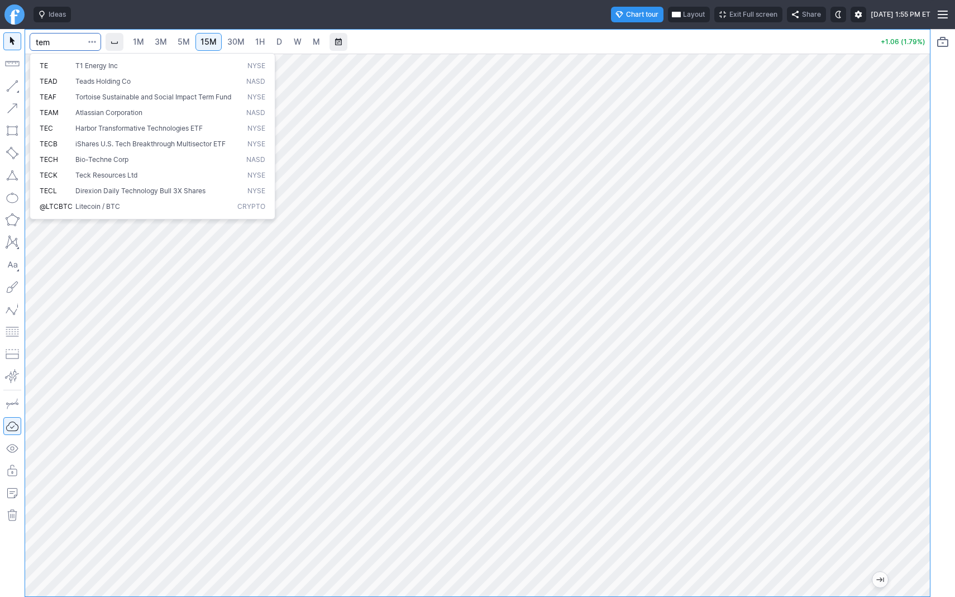
type input "tem"
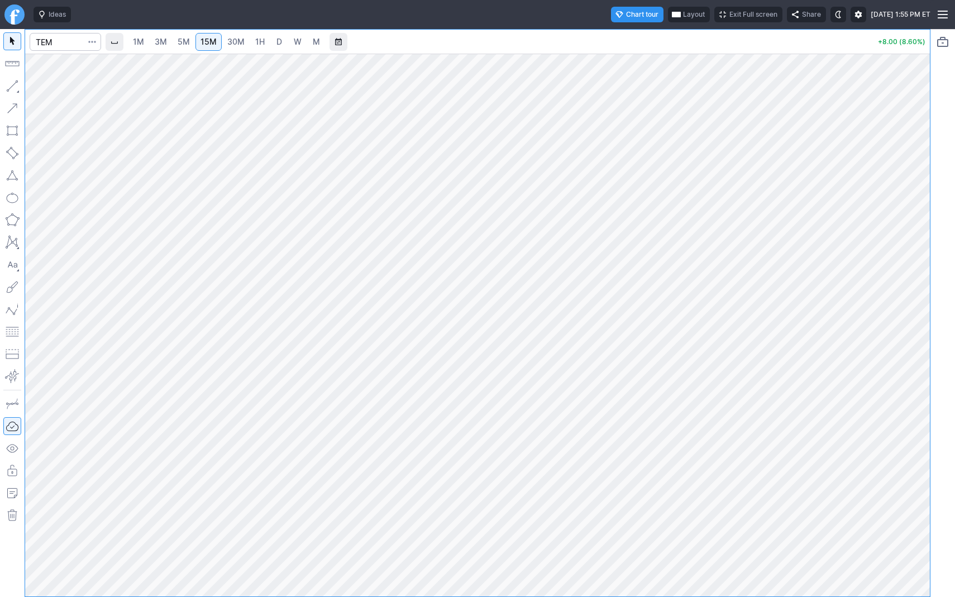
click at [276, 39] on span "D" at bounding box center [279, 41] width 6 height 9
click at [243, 46] on link "30M" at bounding box center [235, 42] width 27 height 18
click at [41, 89] on button "Line" at bounding box center [59, 89] width 65 height 16
click at [60, 88] on span "Line" at bounding box center [64, 88] width 45 height 11
